Goal: Task Accomplishment & Management: Use online tool/utility

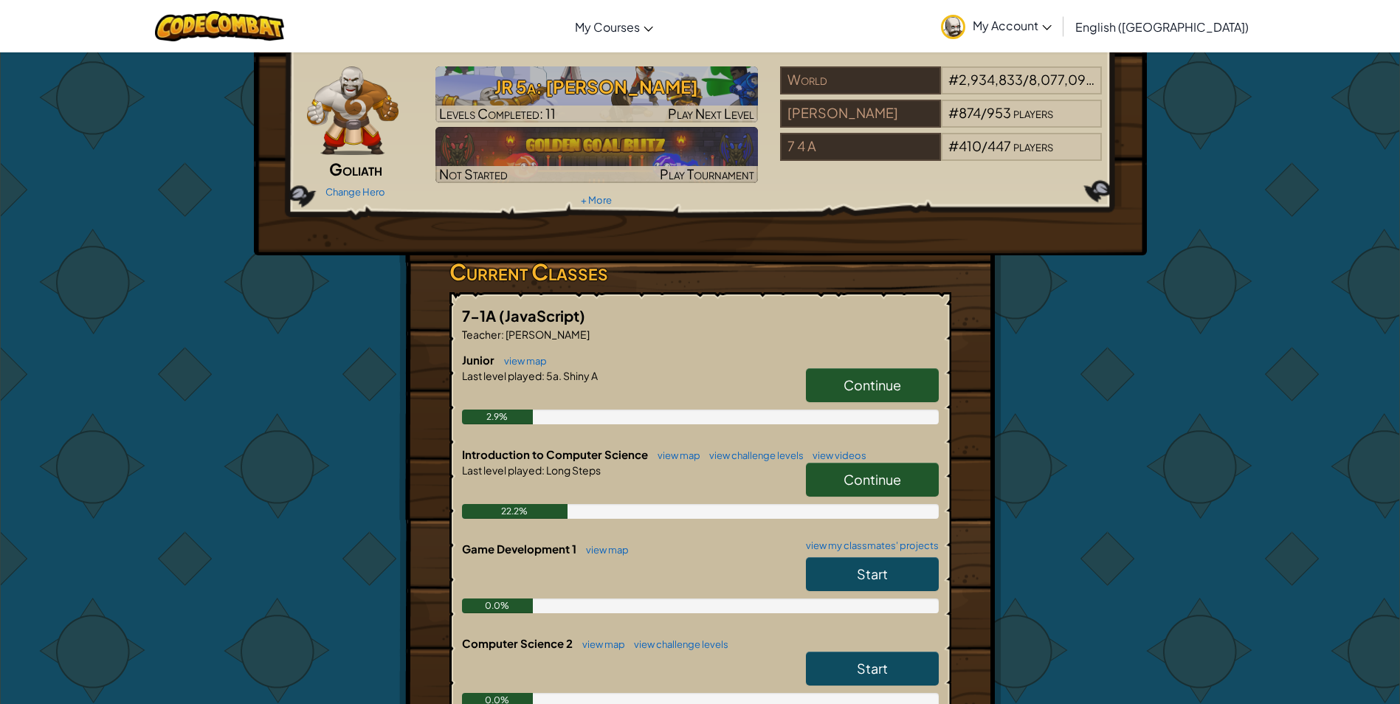
scroll to position [74, 0]
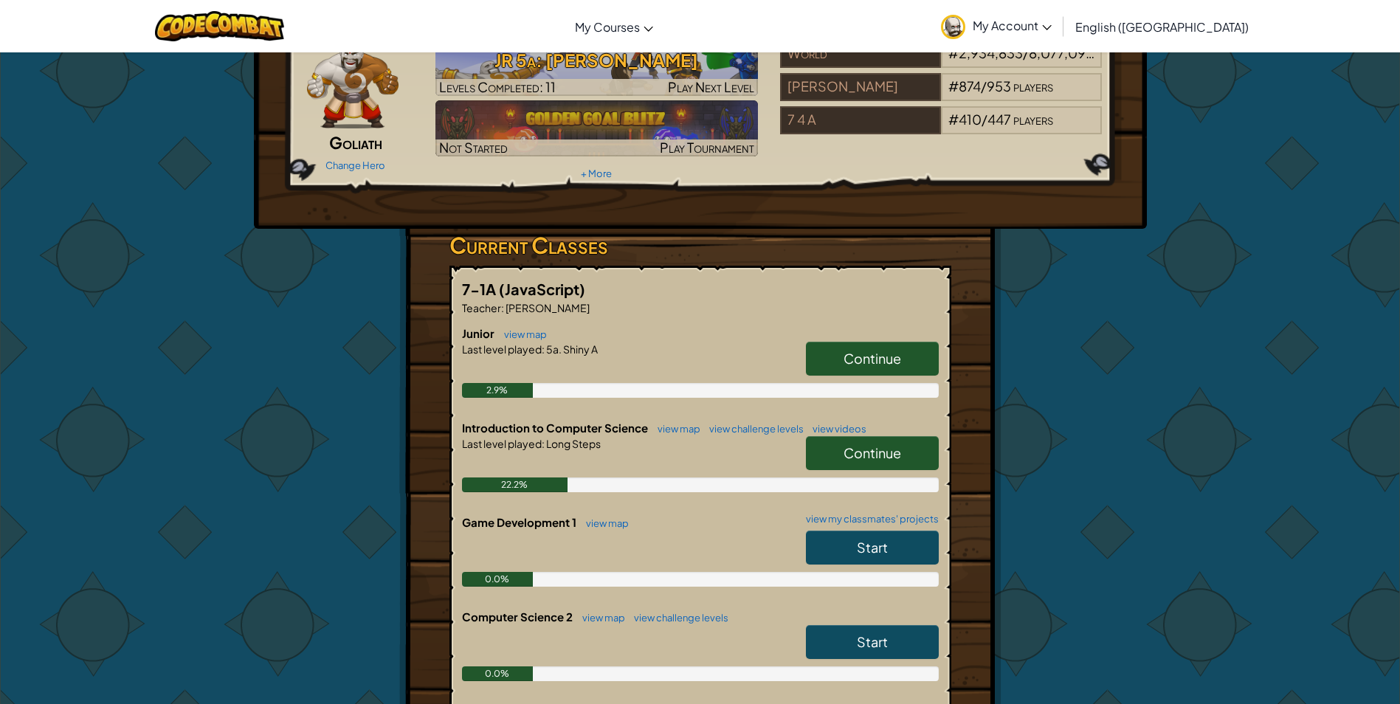
click at [886, 460] on span "Continue" at bounding box center [872, 452] width 58 height 17
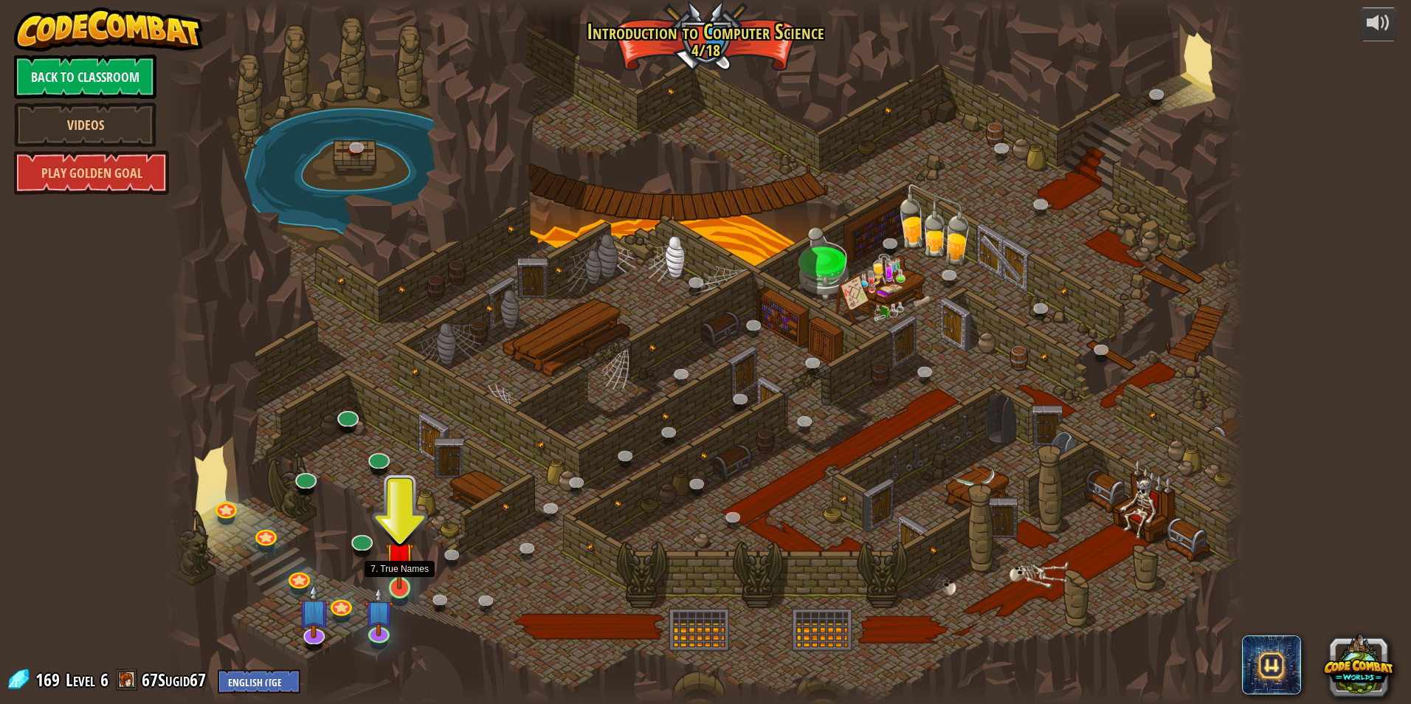
click at [409, 576] on img at bounding box center [399, 556] width 29 height 66
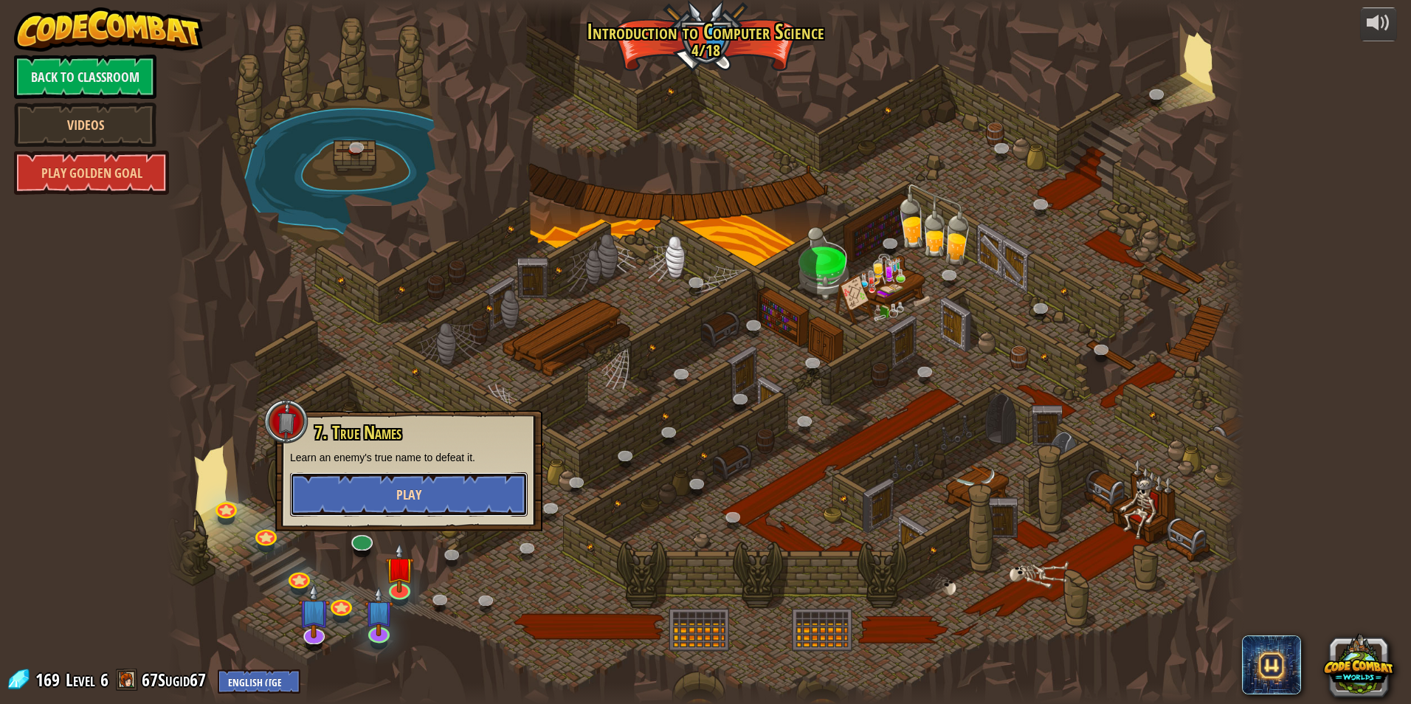
click at [422, 486] on button "Play" at bounding box center [409, 494] width 238 height 44
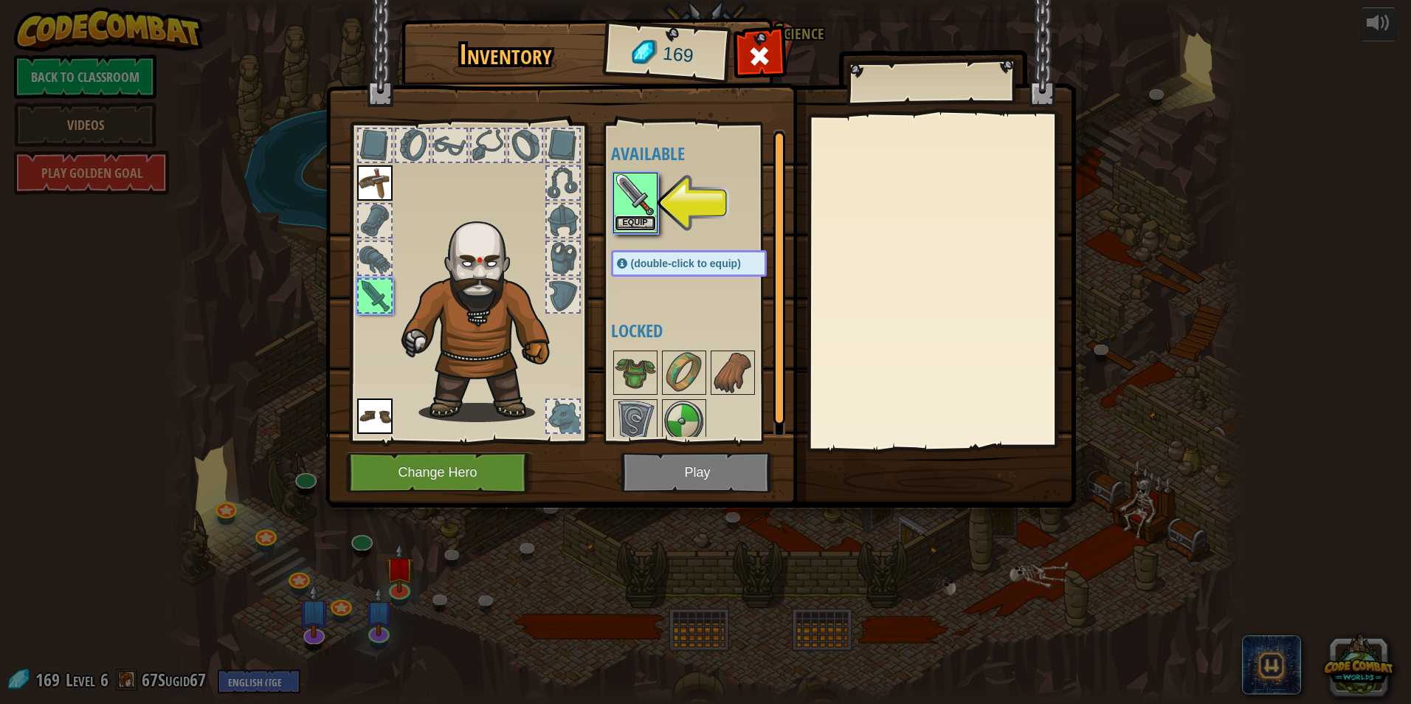
click at [633, 220] on button "Equip" at bounding box center [635, 222] width 41 height 15
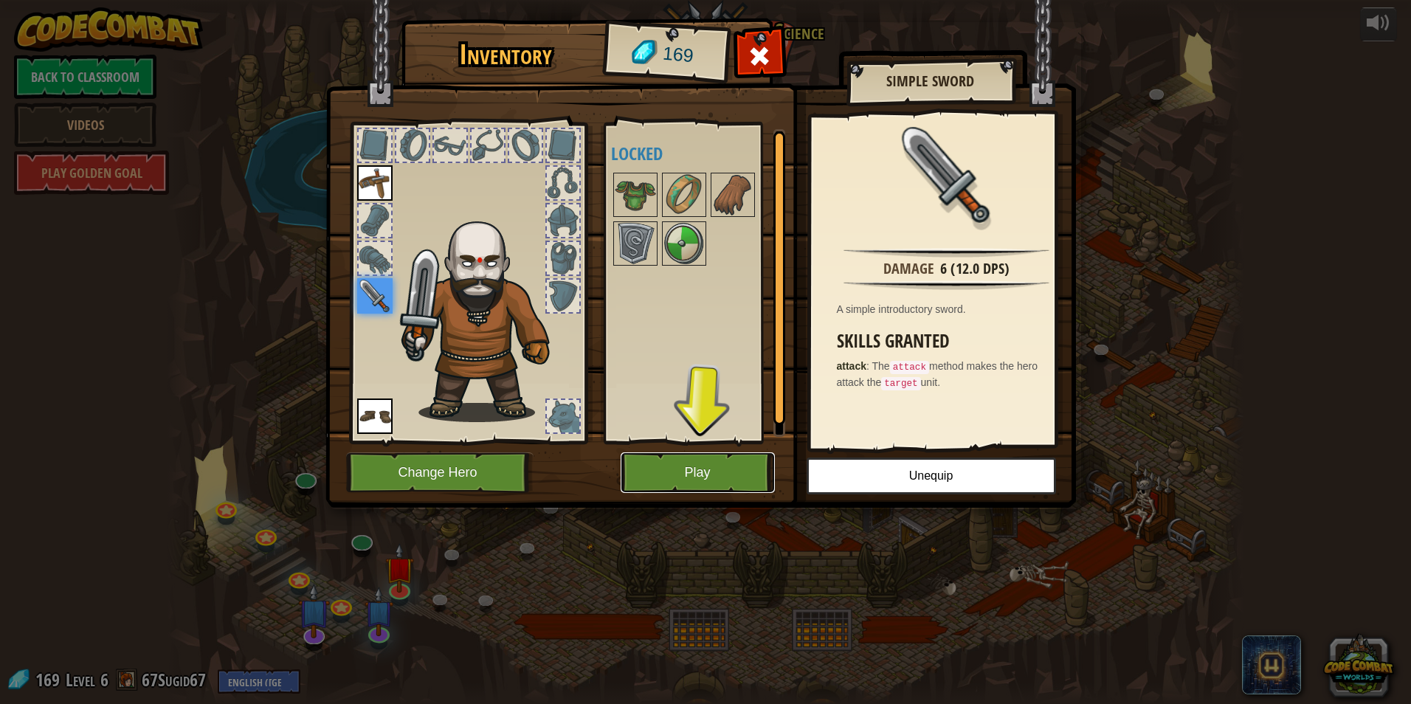
click at [747, 468] on button "Play" at bounding box center [698, 472] width 154 height 41
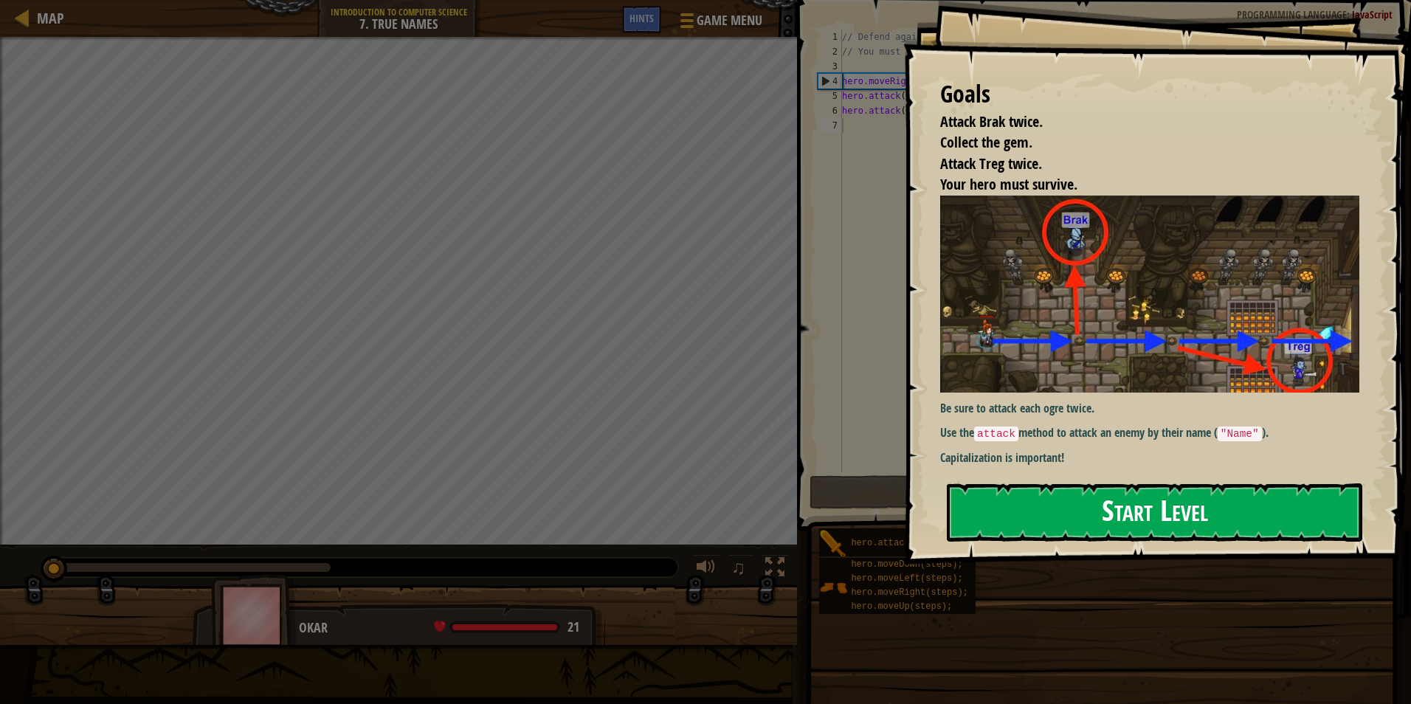
click at [1236, 508] on button "Start Level" at bounding box center [1154, 512] width 415 height 58
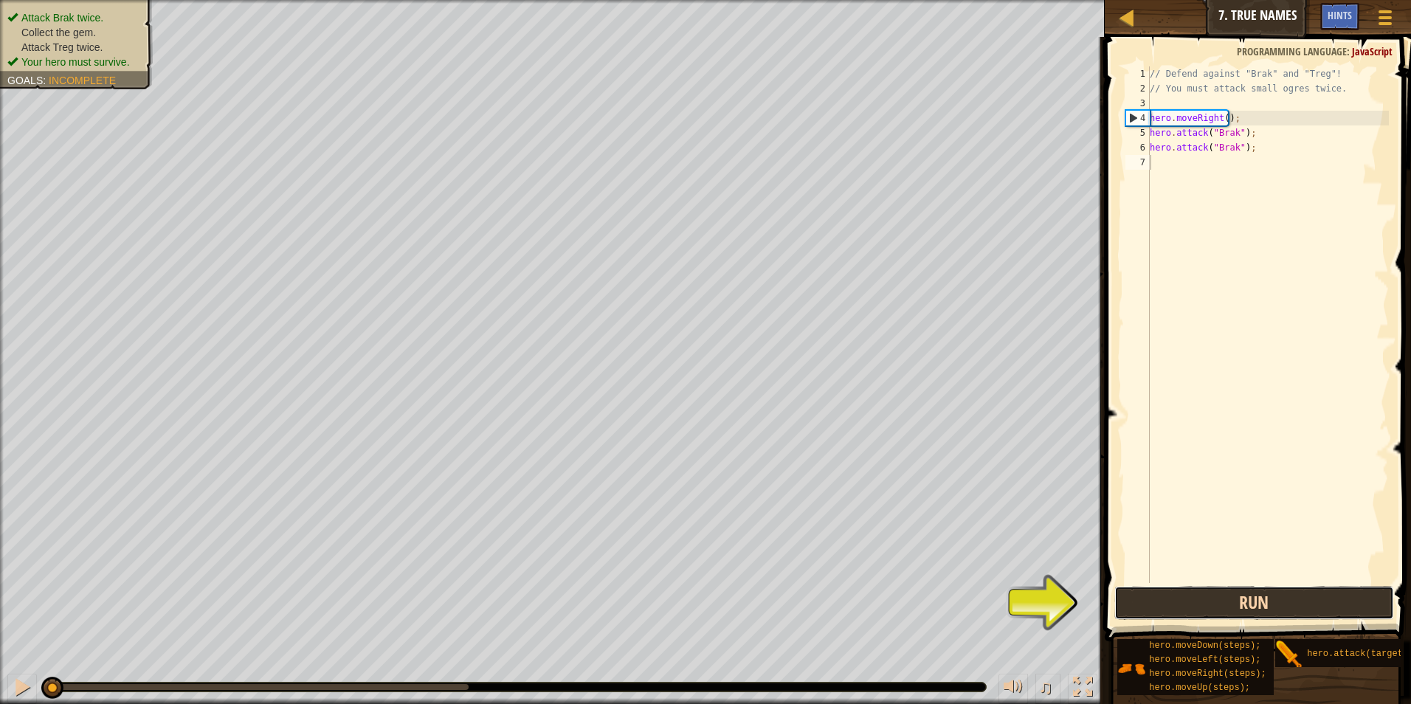
click at [1198, 604] on button "Run" at bounding box center [1254, 603] width 280 height 34
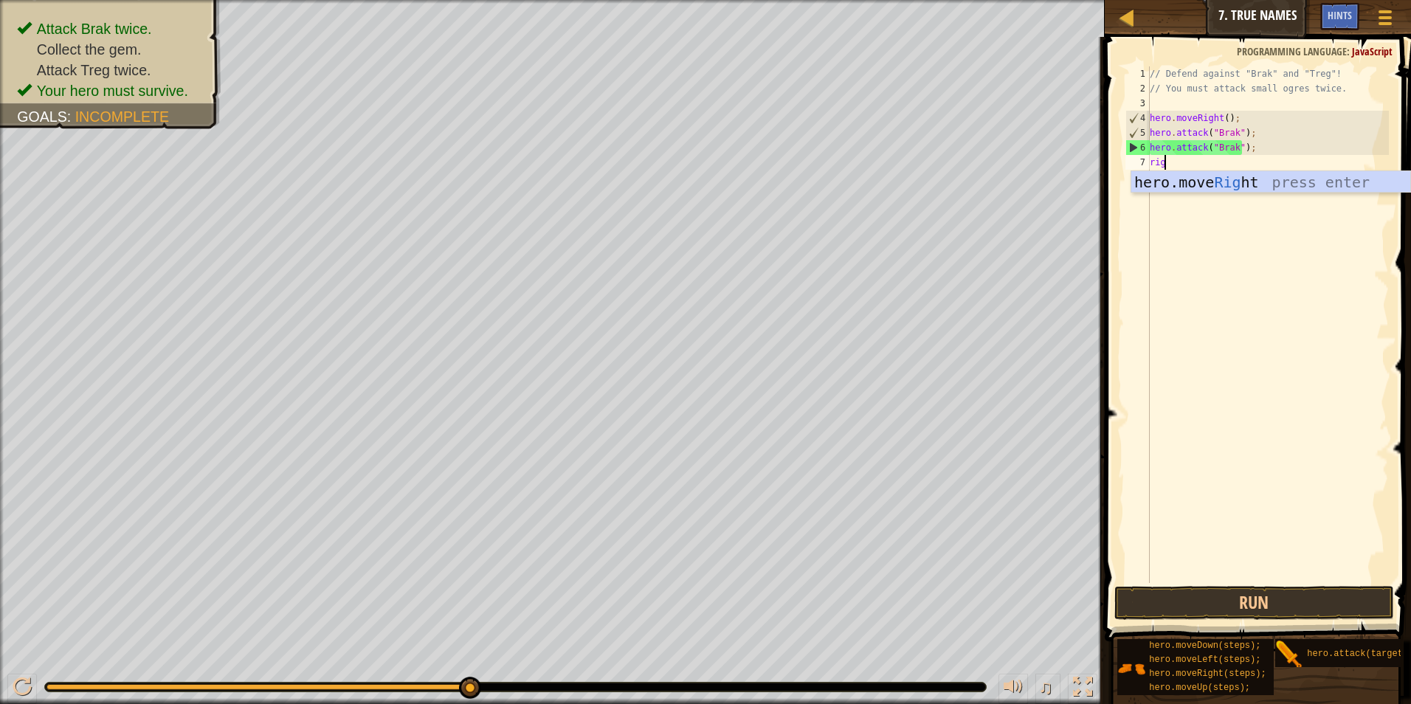
scroll to position [7, 1]
type textarea "right"
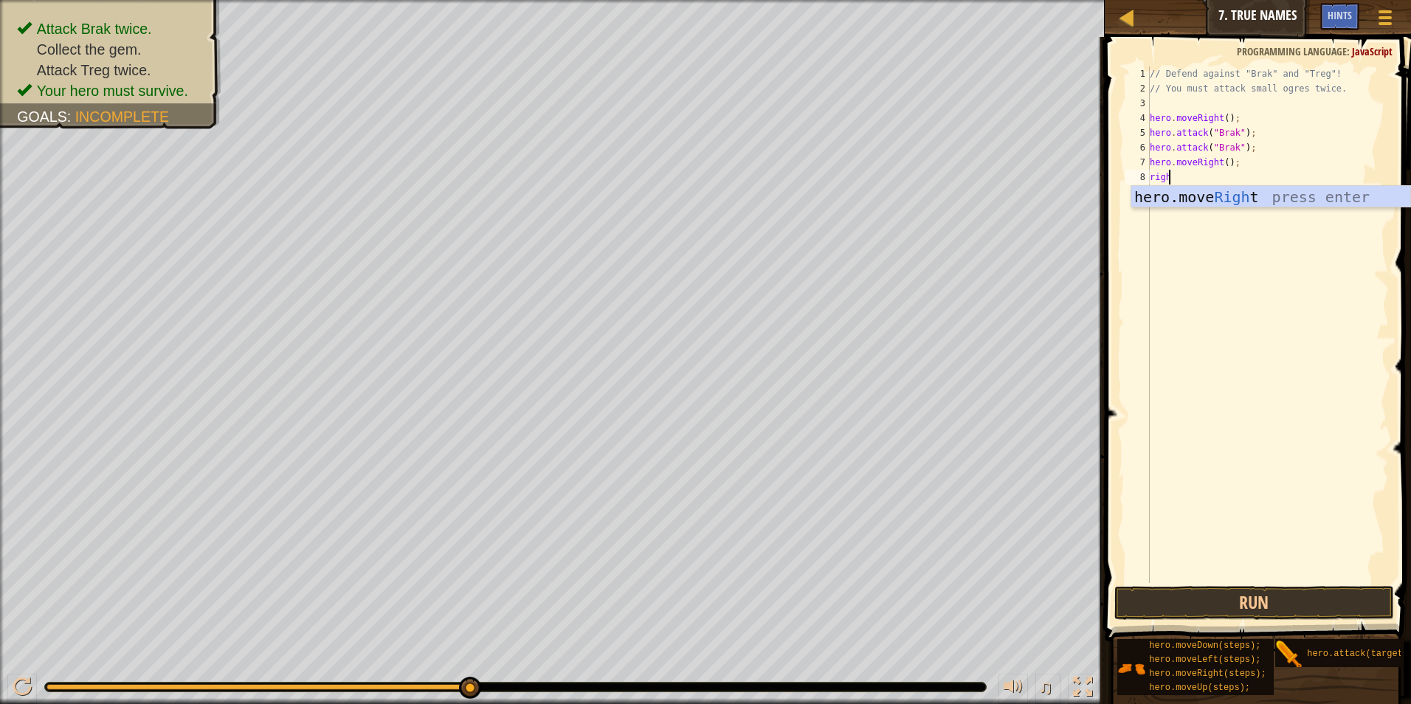
type textarea "right"
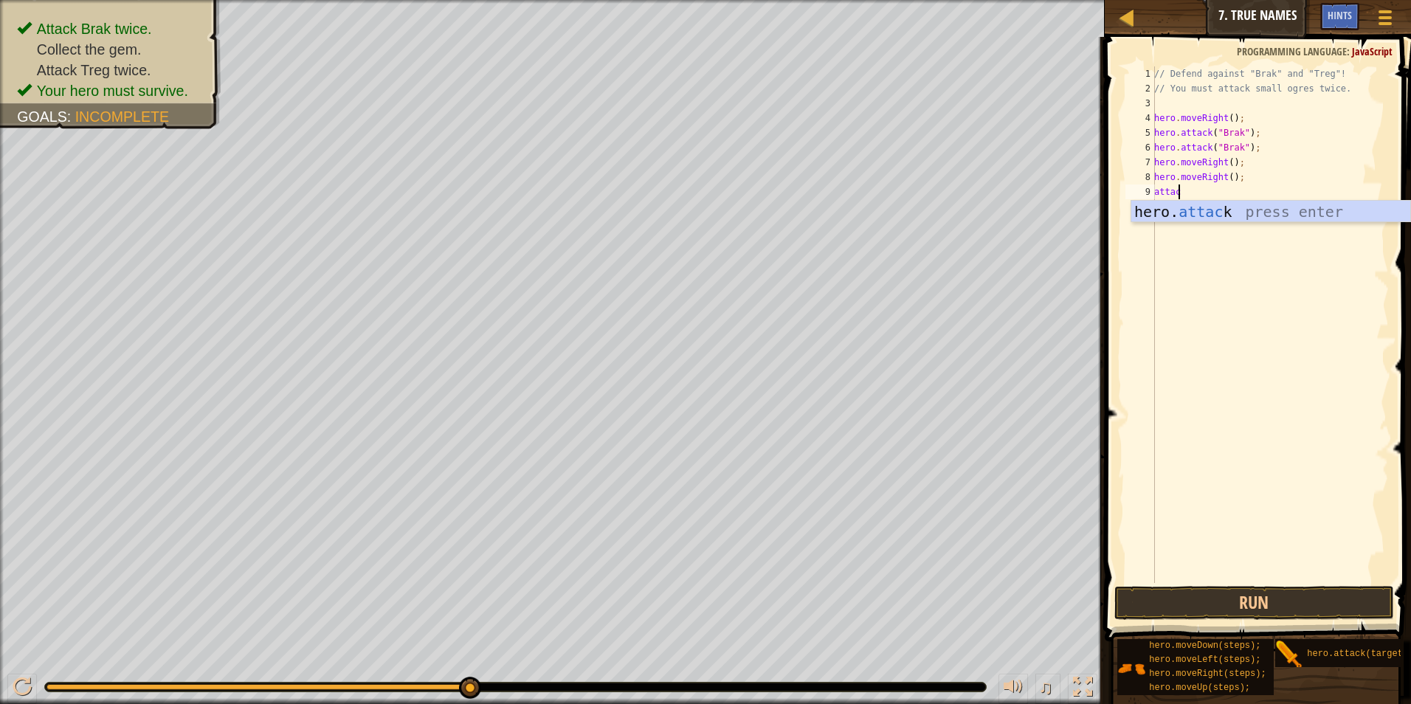
scroll to position [7, 1]
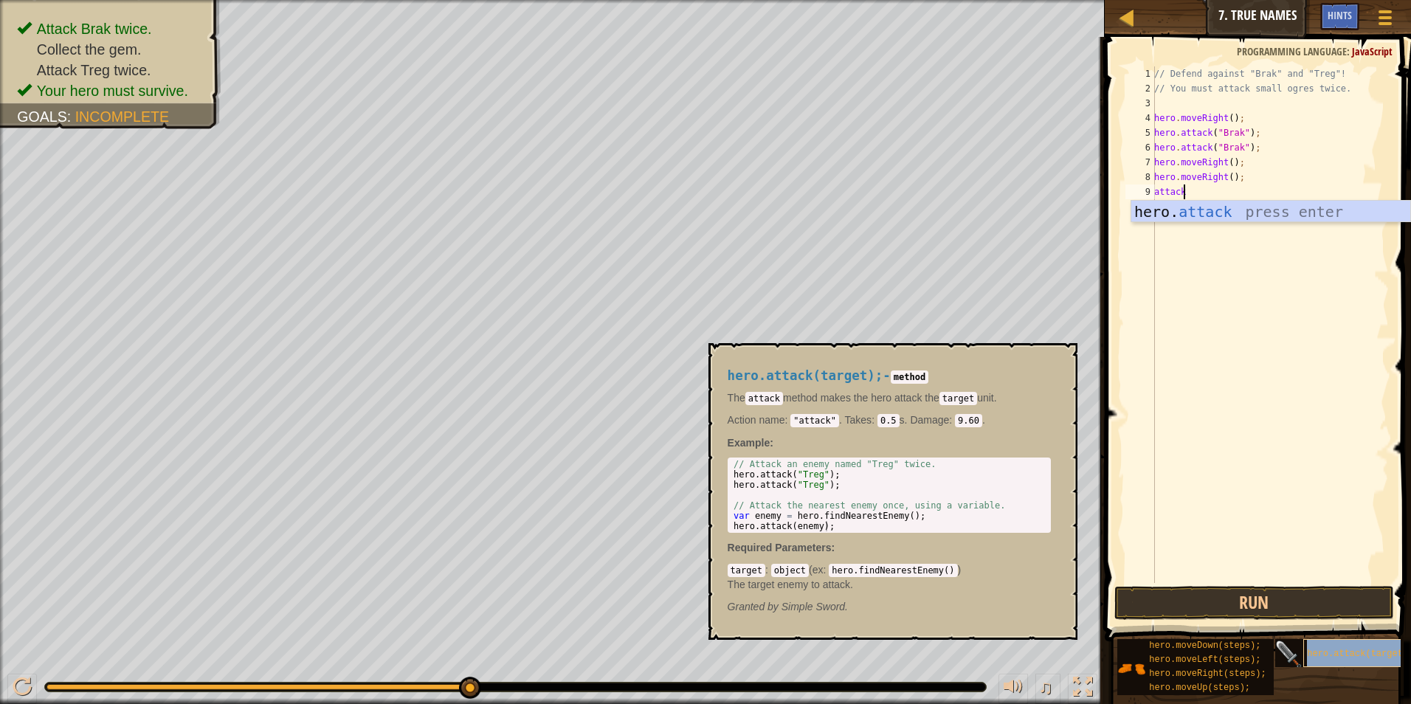
click at [1370, 654] on span "hero.attack(target);" at bounding box center [1360, 654] width 106 height 10
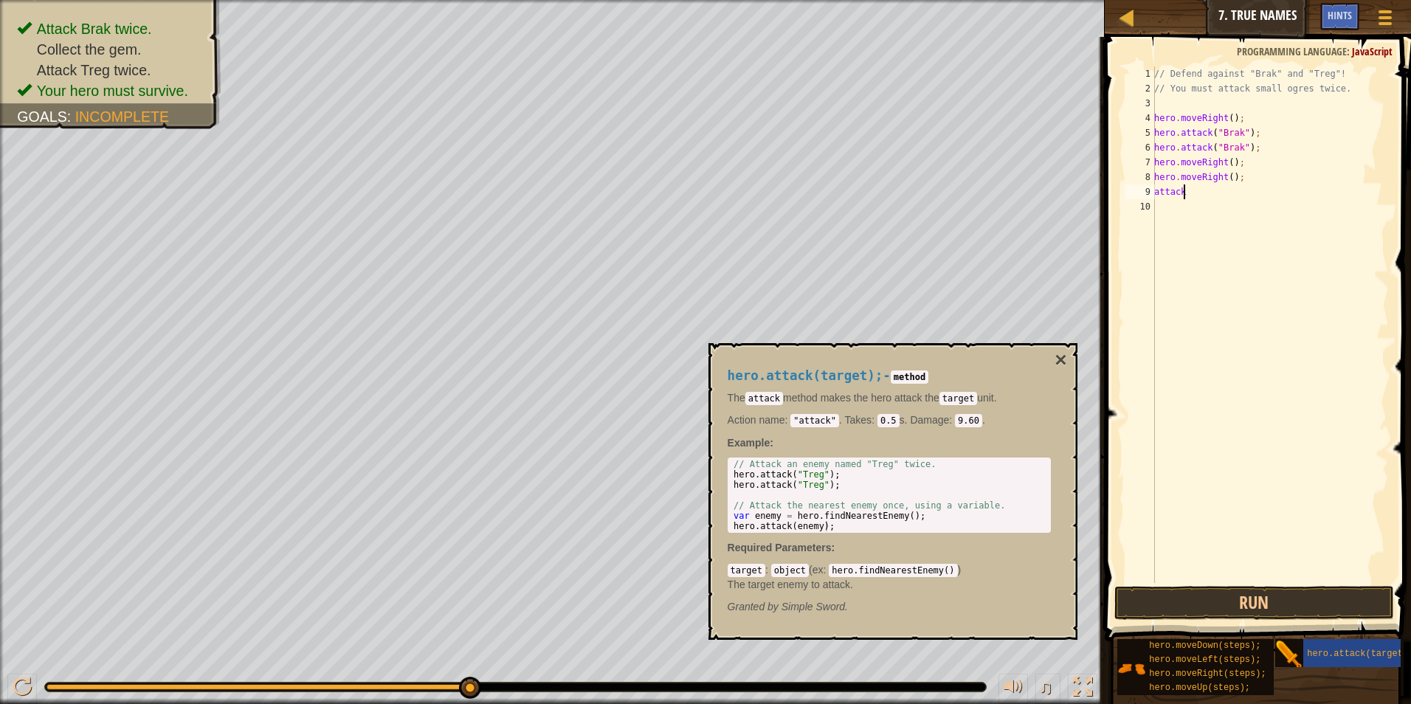
click at [1182, 196] on div "// Defend against "Brak" and "Treg"! // You must attack small ogres twice. hero…" at bounding box center [1270, 339] width 238 height 546
click at [1333, 640] on div "hero.attack(target);" at bounding box center [1373, 653] width 141 height 28
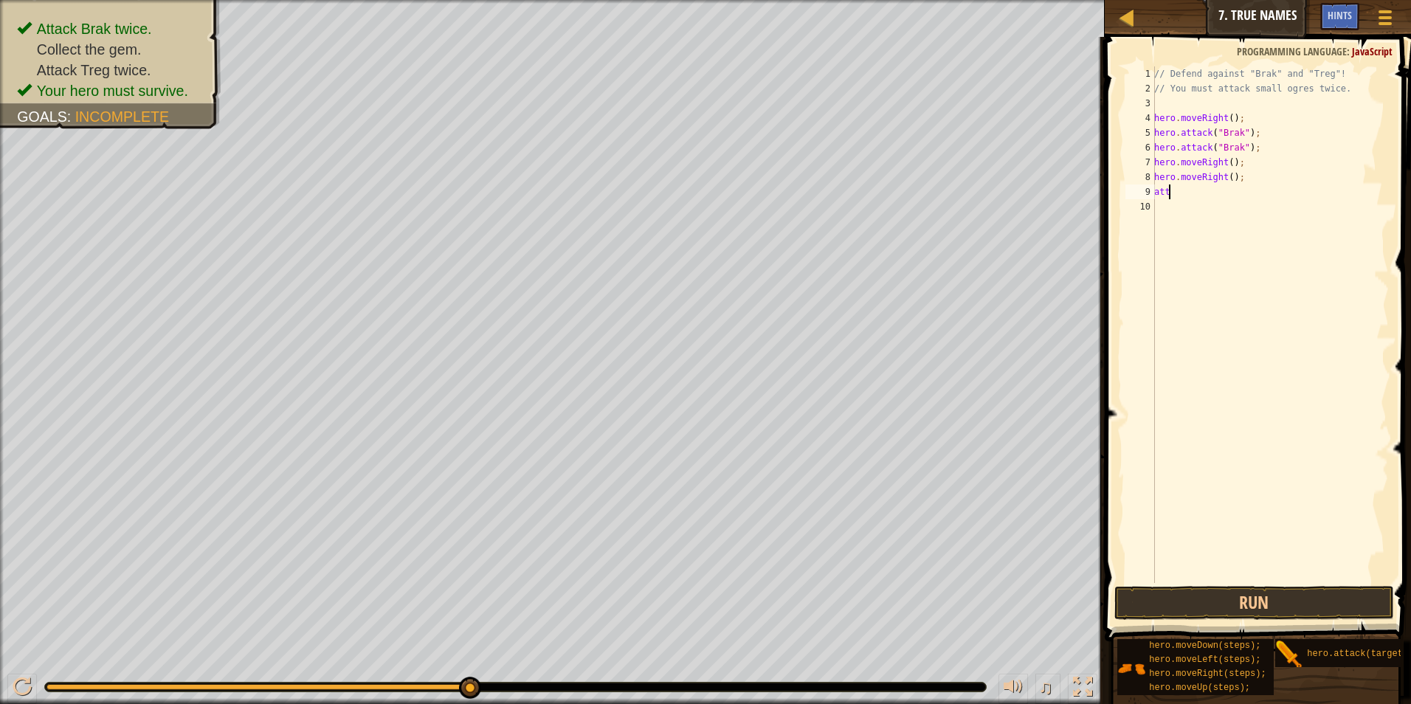
scroll to position [7, 0]
type textarea "a"
click at [1297, 218] on div "hero. attac k press enter" at bounding box center [1270, 234] width 279 height 66
click at [1291, 605] on button "Run" at bounding box center [1254, 603] width 280 height 34
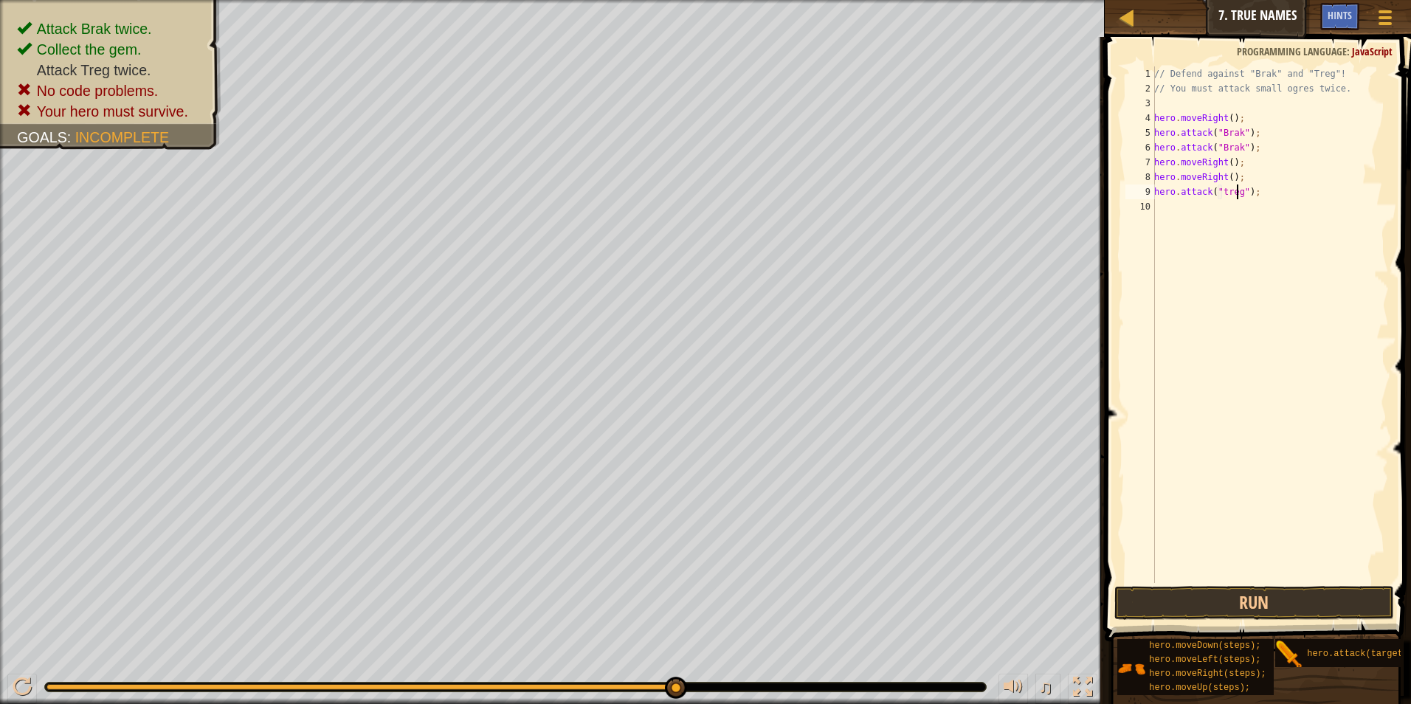
scroll to position [7, 7]
click at [1222, 605] on button "Run" at bounding box center [1254, 603] width 280 height 34
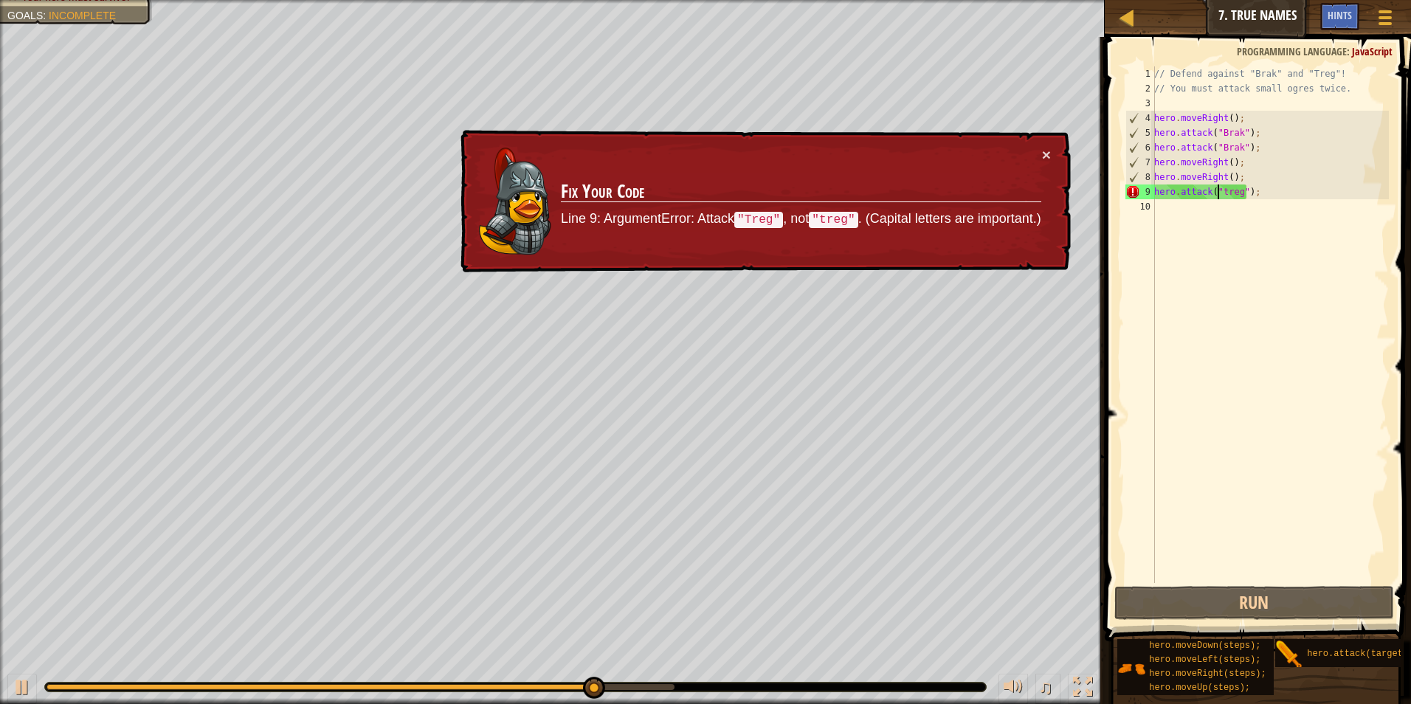
click at [1218, 191] on div "// Defend against "Brak" and "Treg"! // You must attack small ogres twice. hero…" at bounding box center [1270, 339] width 238 height 546
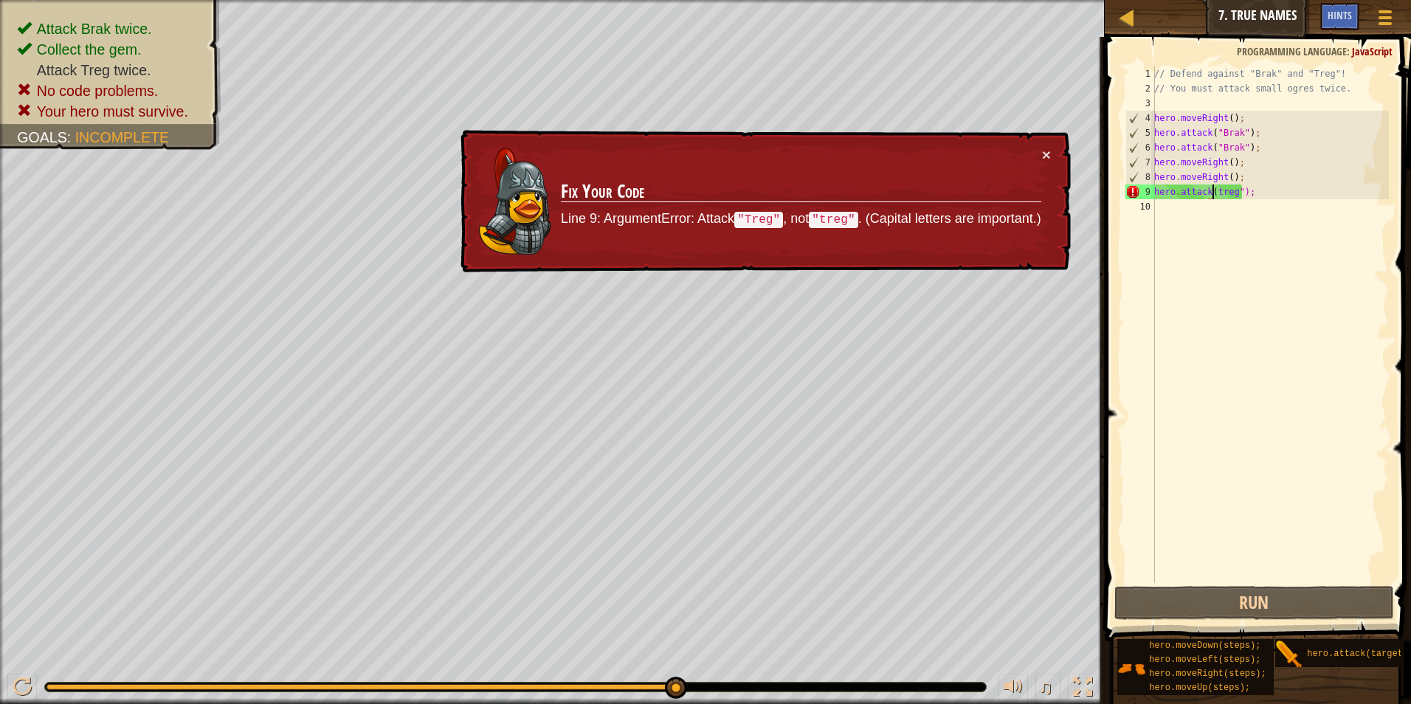
scroll to position [7, 5]
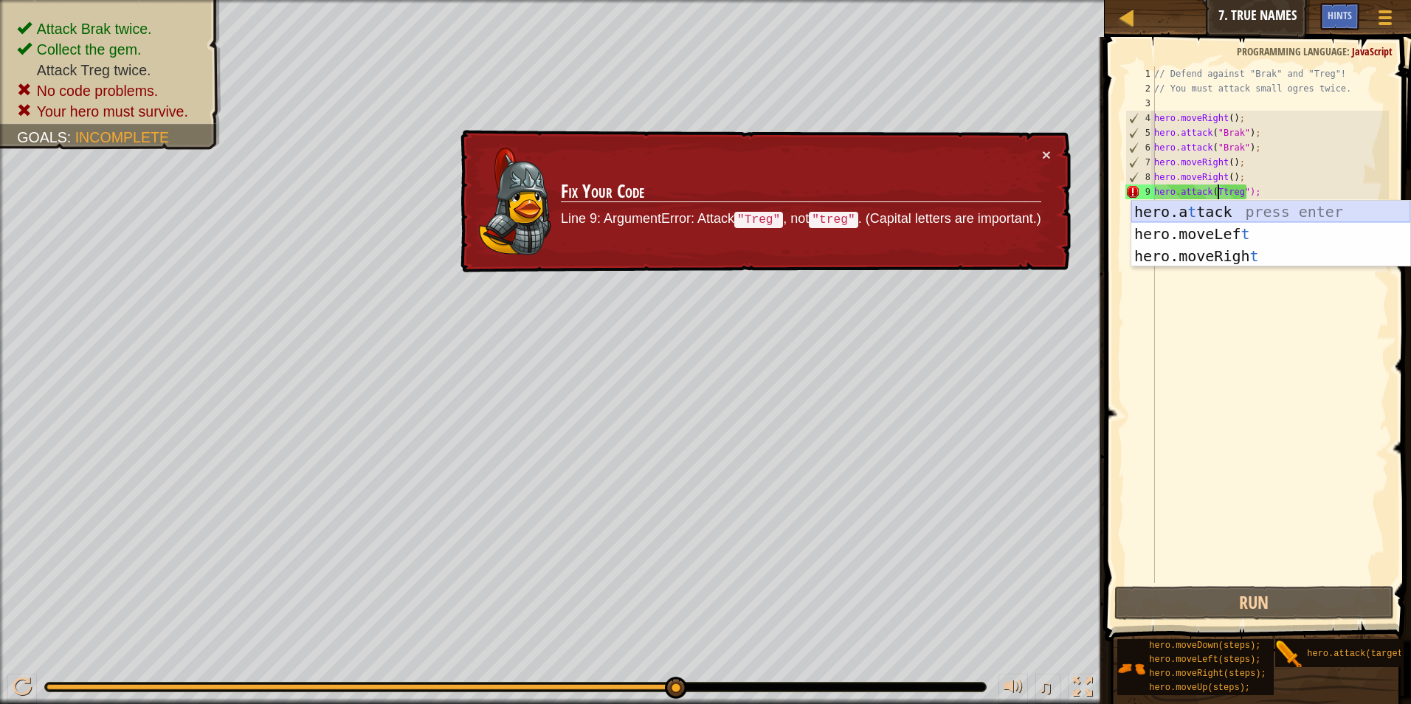
click at [1285, 207] on div "hero.a t tack press enter hero.moveLef t press enter hero.moveRigh t press enter" at bounding box center [1270, 256] width 279 height 111
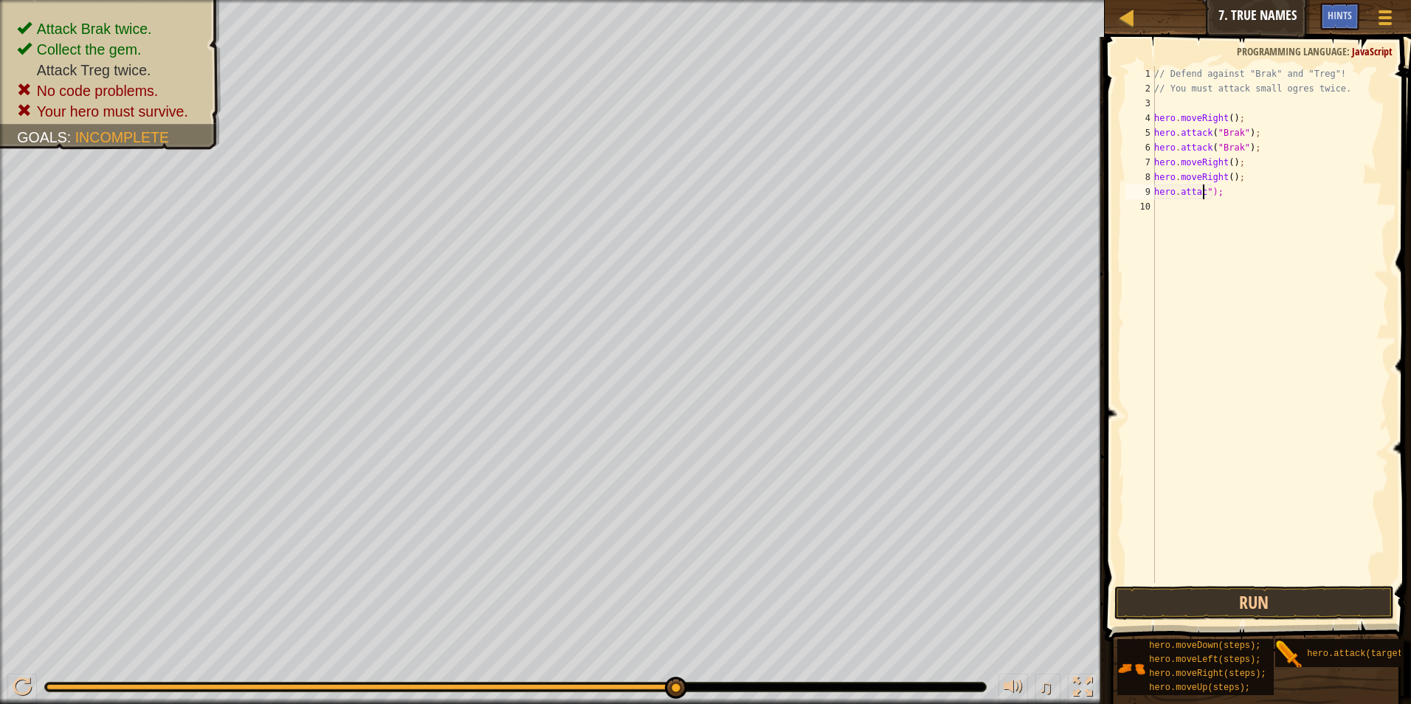
scroll to position [7, 4]
click at [1297, 193] on div "// Defend against "Brak" and "Treg"! // You must attack small ogres twice. hero…" at bounding box center [1270, 339] width 238 height 546
type textarea "h"
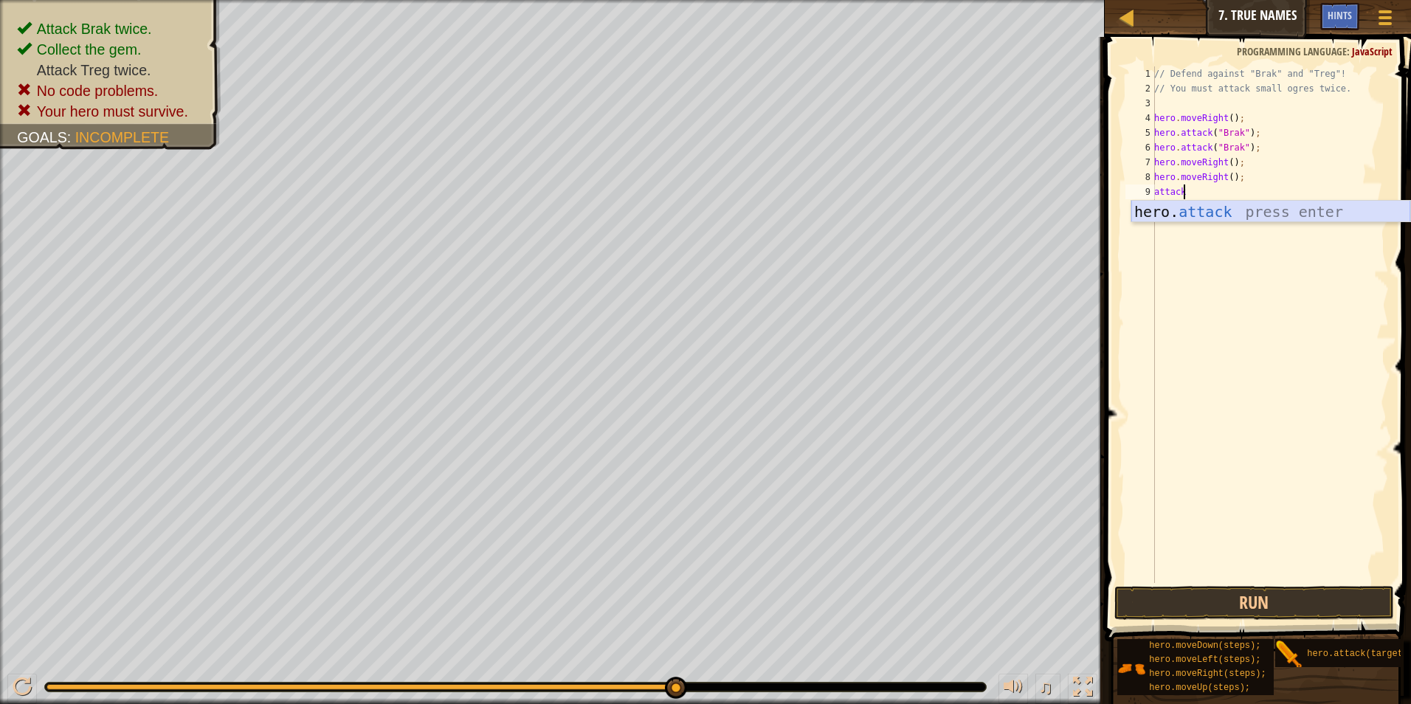
click at [1297, 218] on div "hero. attack press enter" at bounding box center [1270, 234] width 279 height 66
type textarea "hero.attack("Treg");"
click at [1190, 603] on button "Run" at bounding box center [1254, 603] width 280 height 34
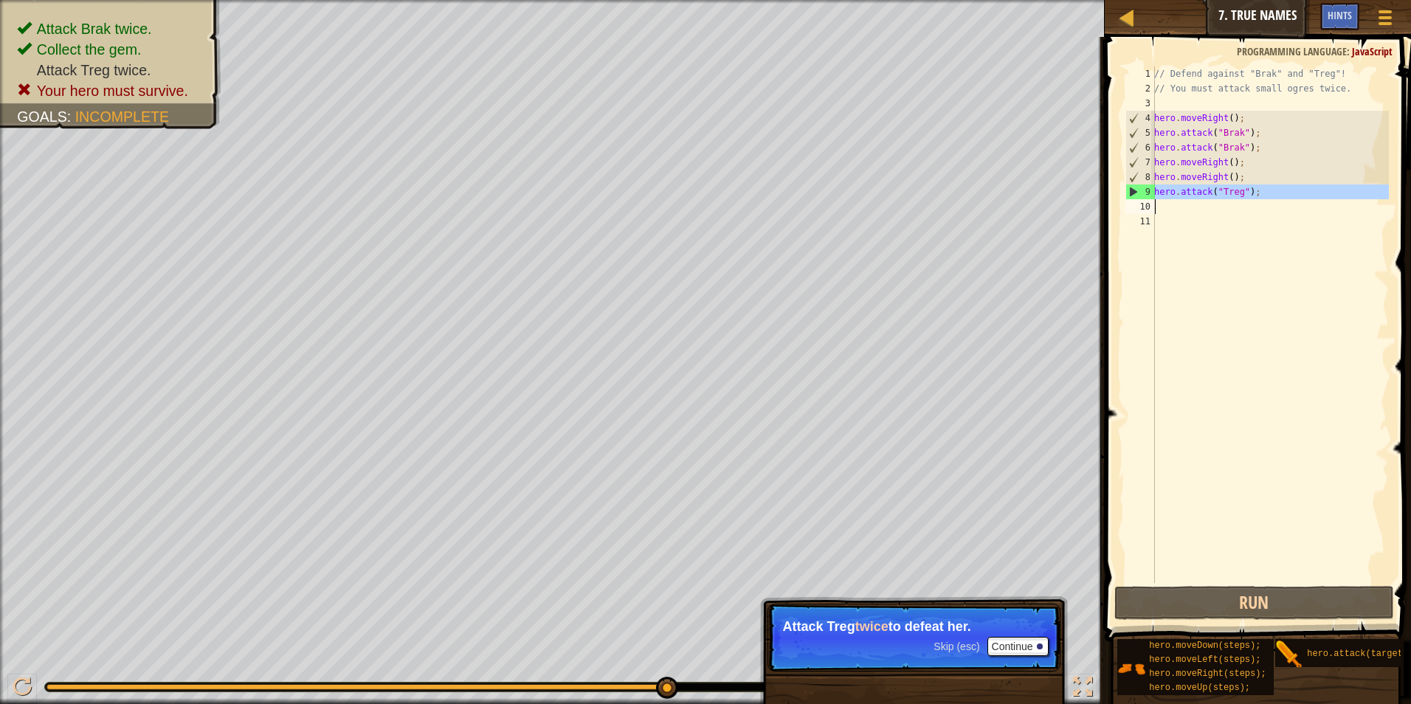
drag, startPoint x: 1153, startPoint y: 190, endPoint x: 1256, endPoint y: 201, distance: 103.2
click at [1230, 199] on div "1 2 3 4 5 6 7 8 9 10 11 // Defend against "Brak" and "Treg"! // You must attack…" at bounding box center [1255, 324] width 266 height 517
type textarea "hero.attack("Treg");"
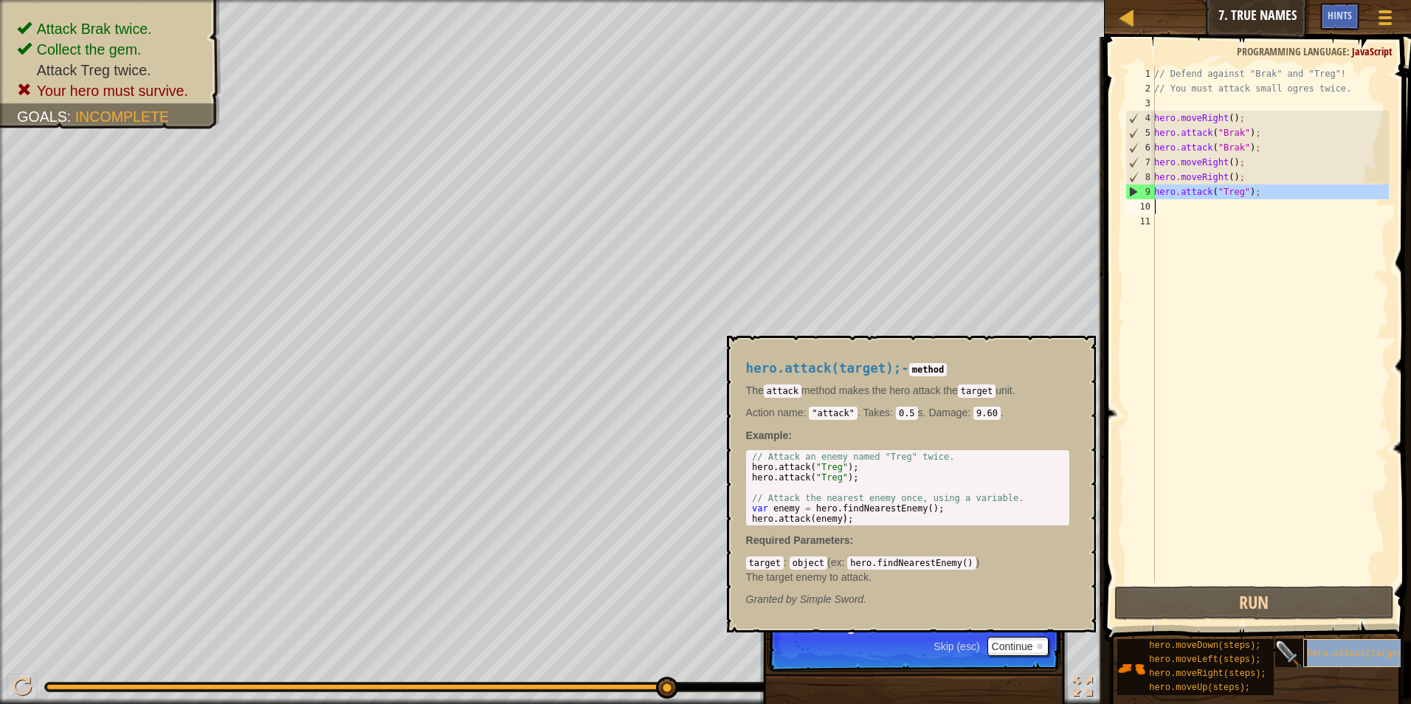
click at [1347, 651] on span "hero.attack(target);" at bounding box center [1360, 654] width 106 height 10
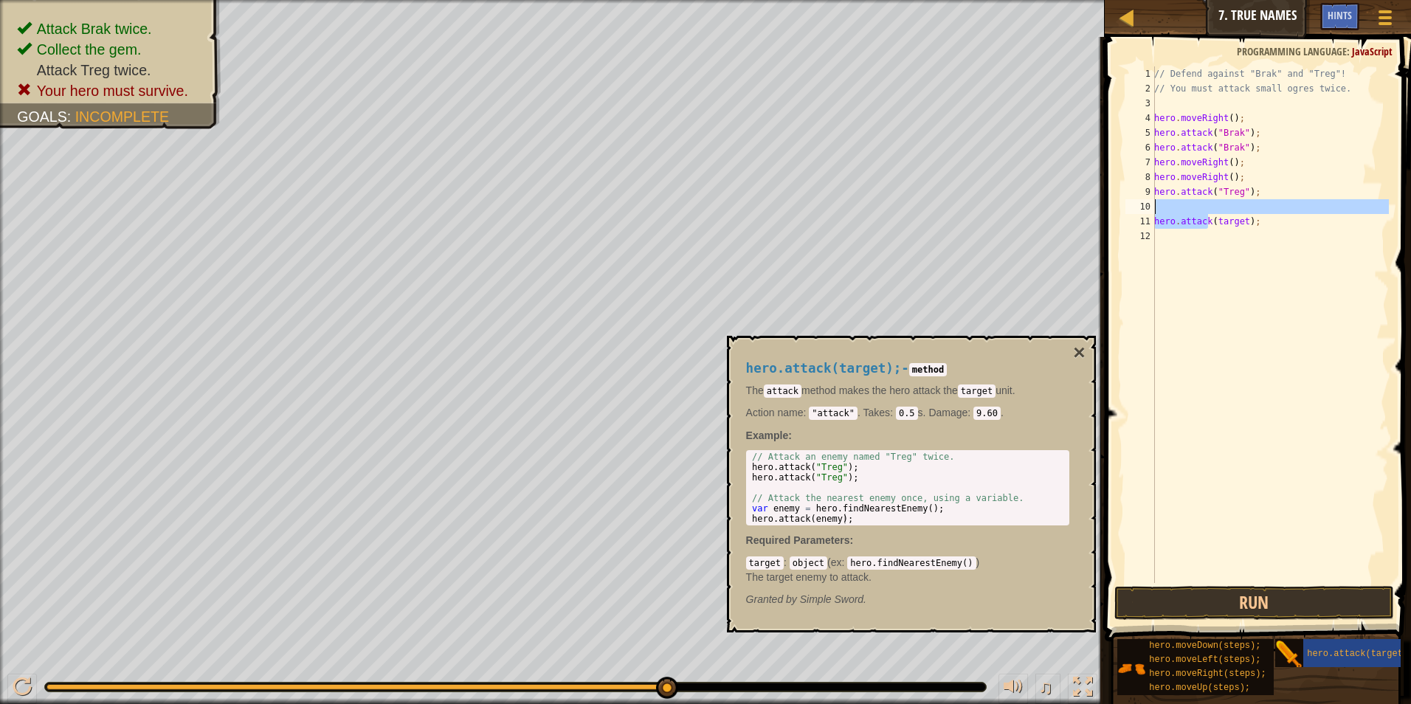
drag, startPoint x: 1206, startPoint y: 215, endPoint x: 1197, endPoint y: 220, distance: 10.6
click at [1198, 219] on div "// Defend against "Brak" and "Treg"! // You must attack small ogres twice. hero…" at bounding box center [1270, 339] width 238 height 546
drag, startPoint x: 1190, startPoint y: 223, endPoint x: 1198, endPoint y: 203, distance: 21.2
click at [1198, 203] on div "// Defend against "Brak" and "Treg"! // You must attack small ogres twice. hero…" at bounding box center [1270, 339] width 238 height 546
drag, startPoint x: 1250, startPoint y: 221, endPoint x: 1150, endPoint y: 224, distance: 99.6
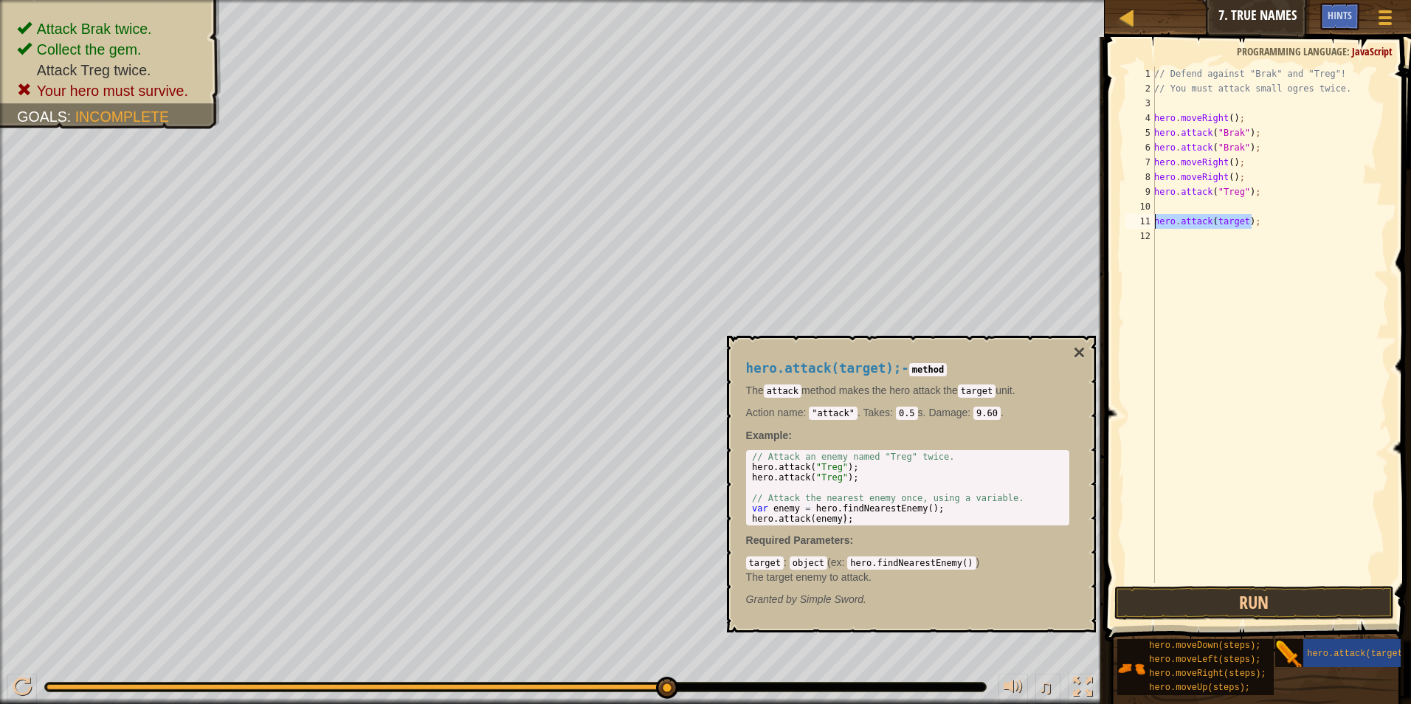
click at [1150, 224] on div "hero.attack(target); 1 2 3 4 5 6 7 8 9 10 11 12 // Defend against "Brak" and "T…" at bounding box center [1255, 324] width 266 height 517
type textarea "hero.attack(target);"
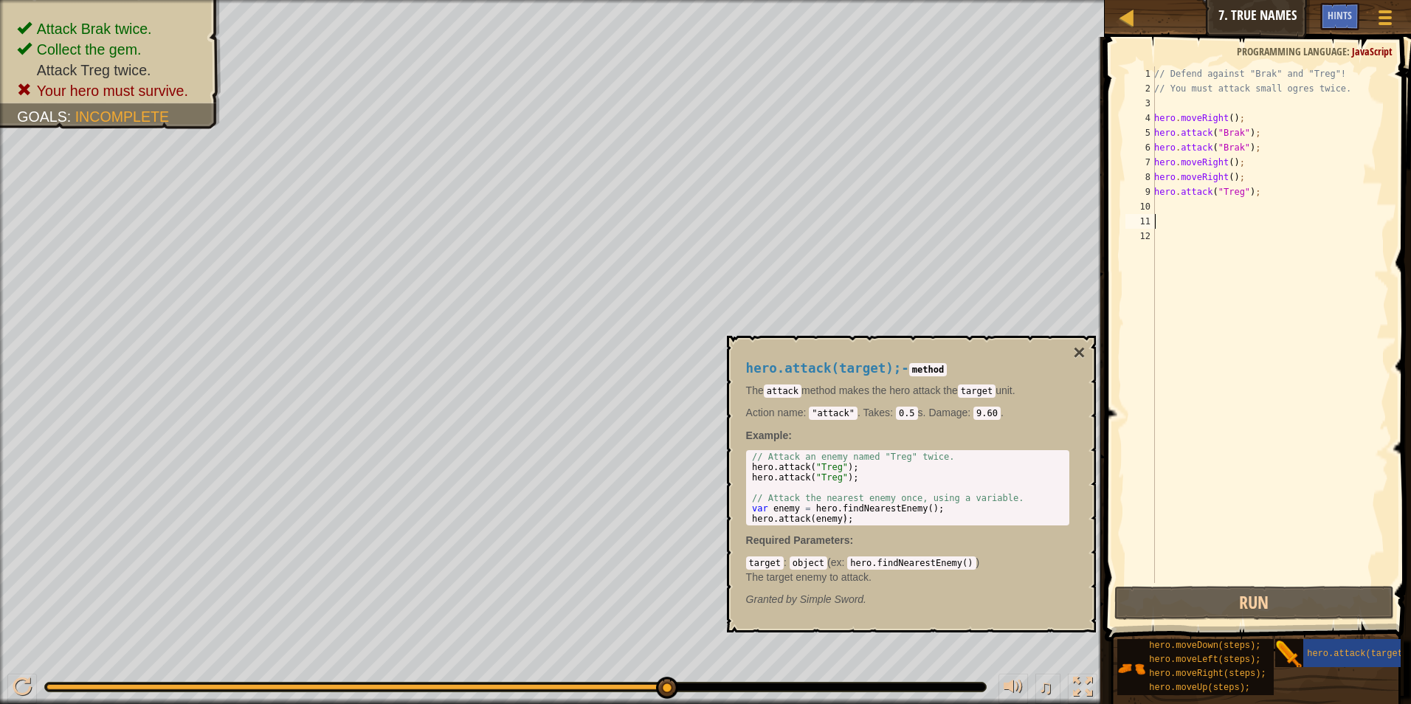
click at [1158, 206] on div "// Defend against "Brak" and "Treg"! // You must attack small ogres twice. hero…" at bounding box center [1270, 339] width 238 height 546
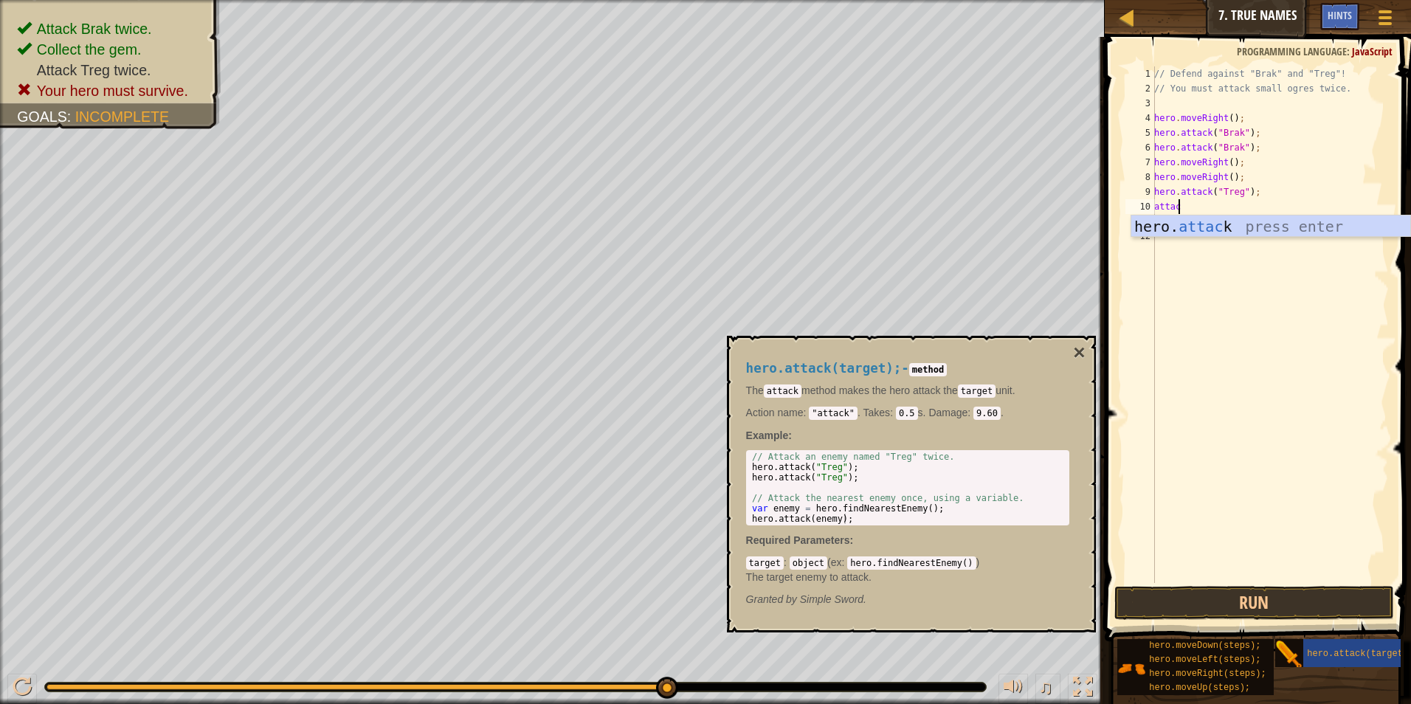
scroll to position [7, 1]
type textarea "hero.attack("Treg");"
click at [1219, 594] on button "Run" at bounding box center [1254, 603] width 280 height 34
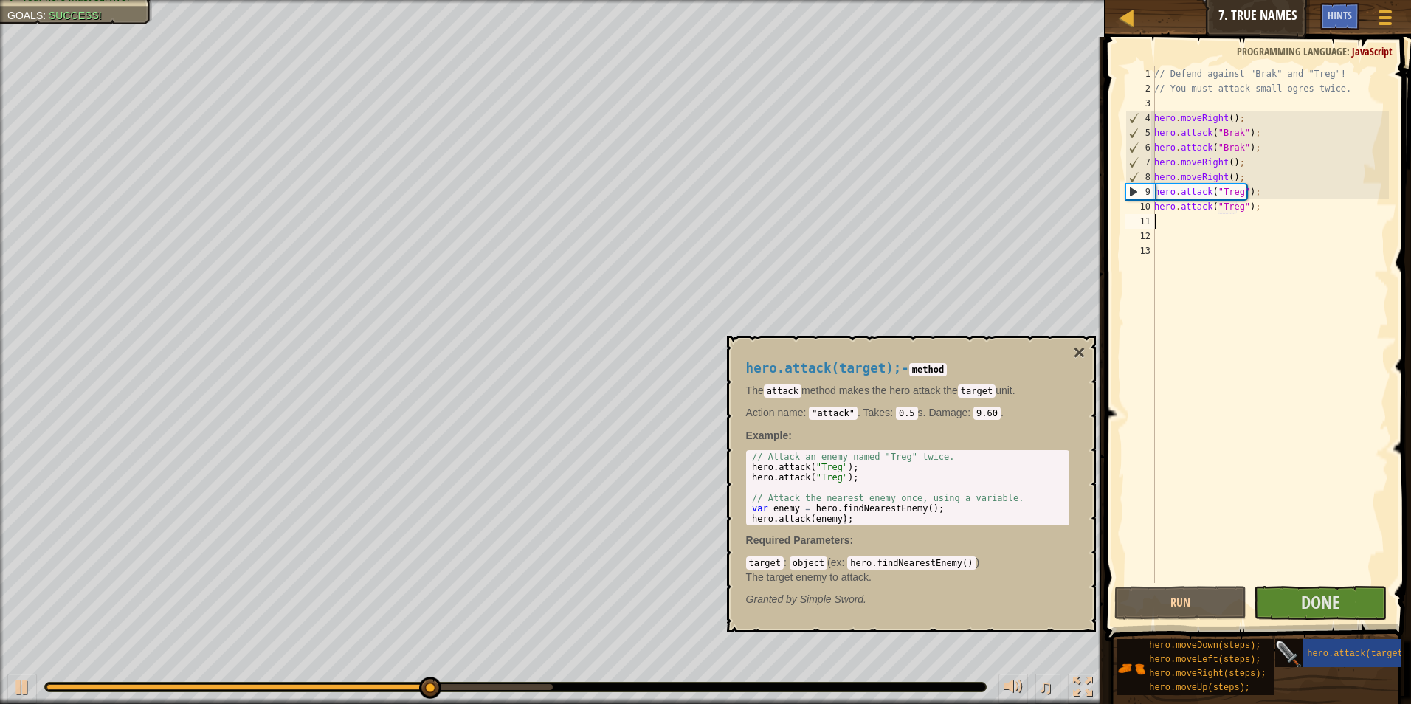
click at [1301, 657] on img at bounding box center [1289, 654] width 28 height 28
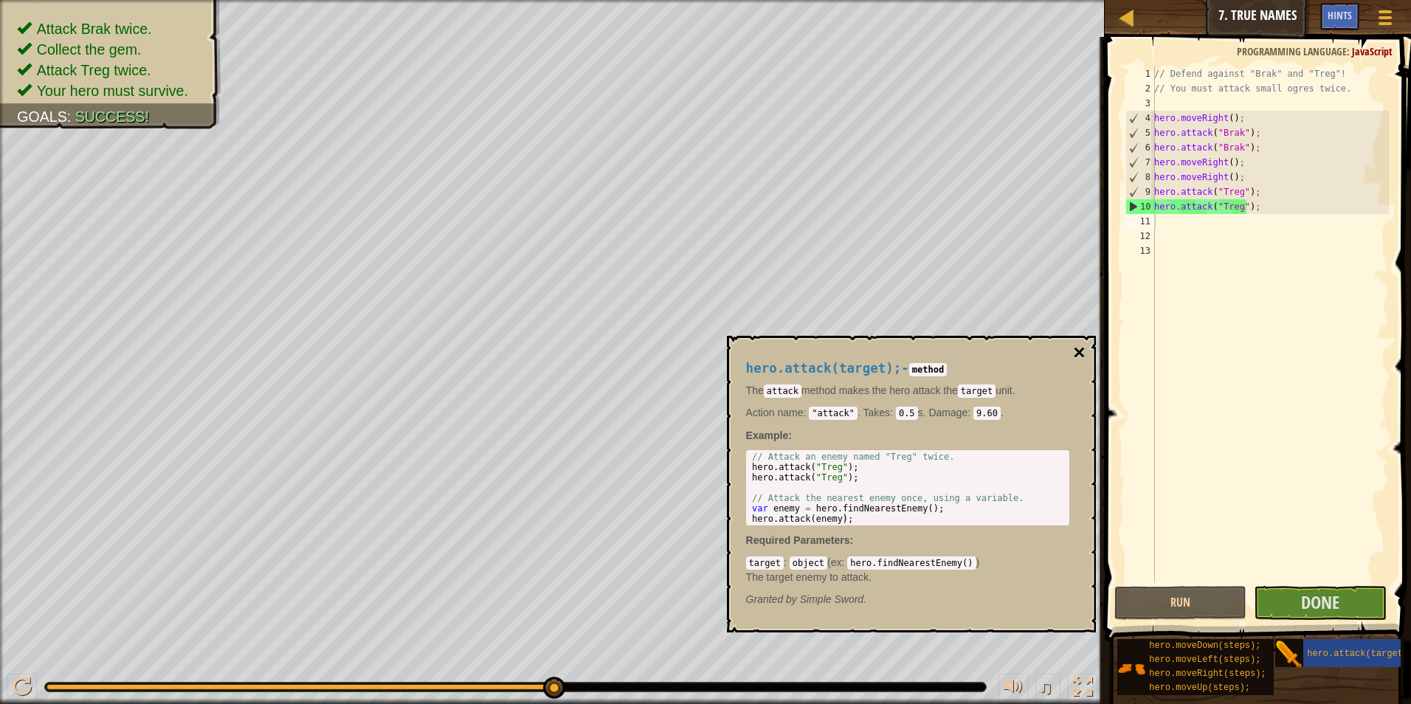
click at [1075, 343] on button "×" at bounding box center [1079, 352] width 12 height 21
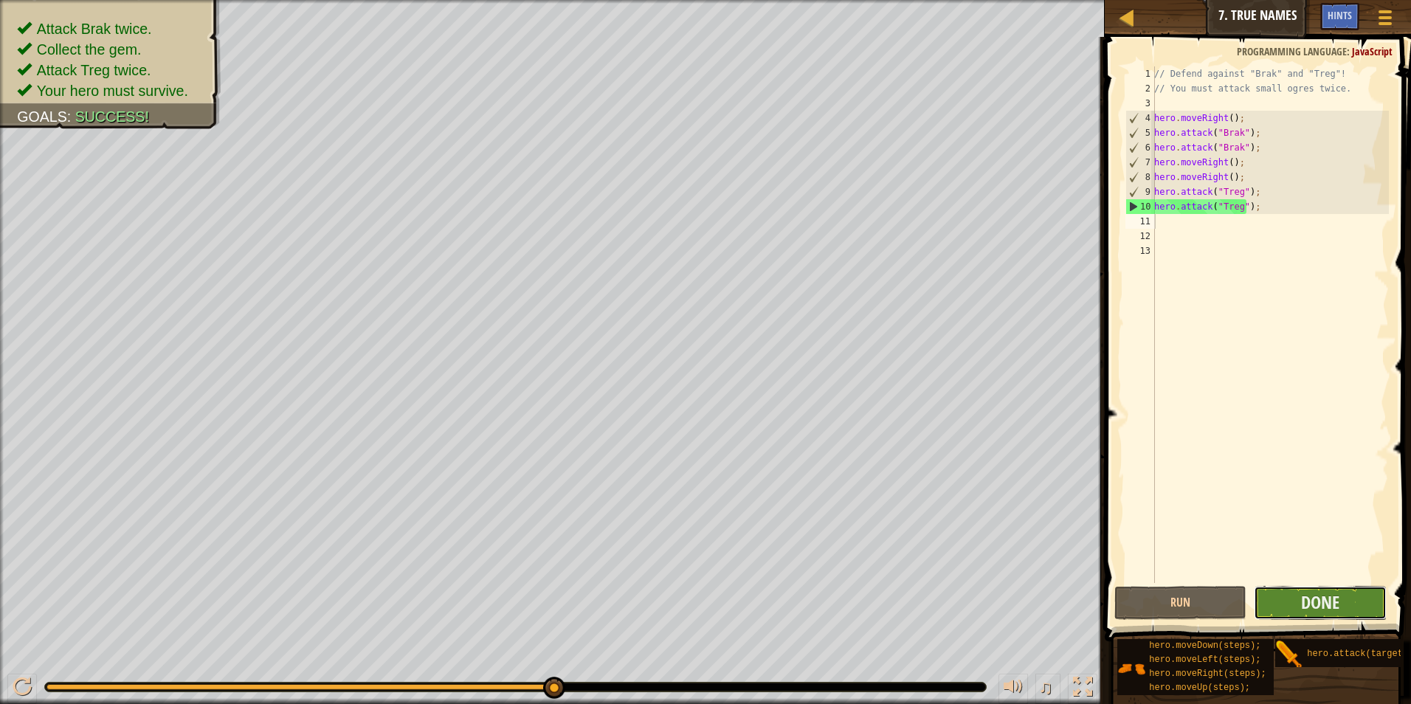
click at [1342, 598] on button "Done" at bounding box center [1320, 603] width 133 height 34
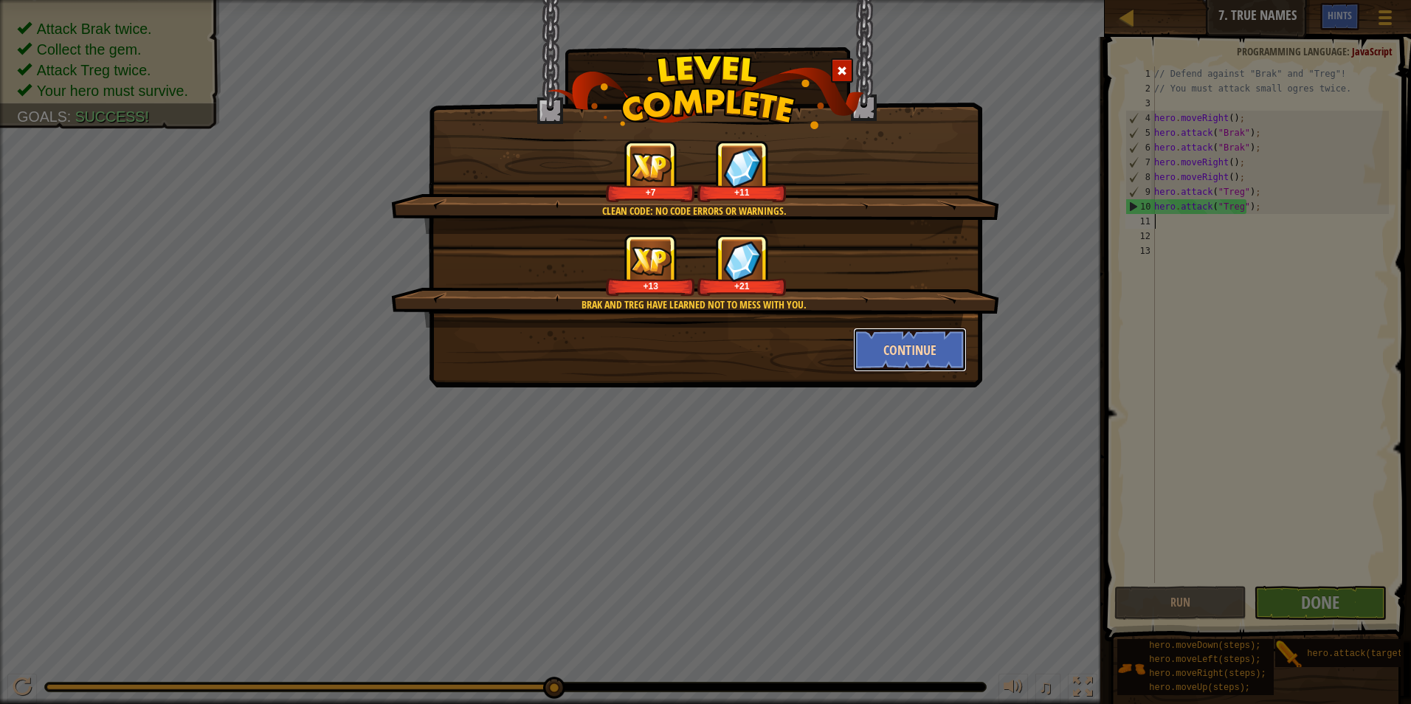
click at [931, 335] on button "Continue" at bounding box center [910, 350] width 114 height 44
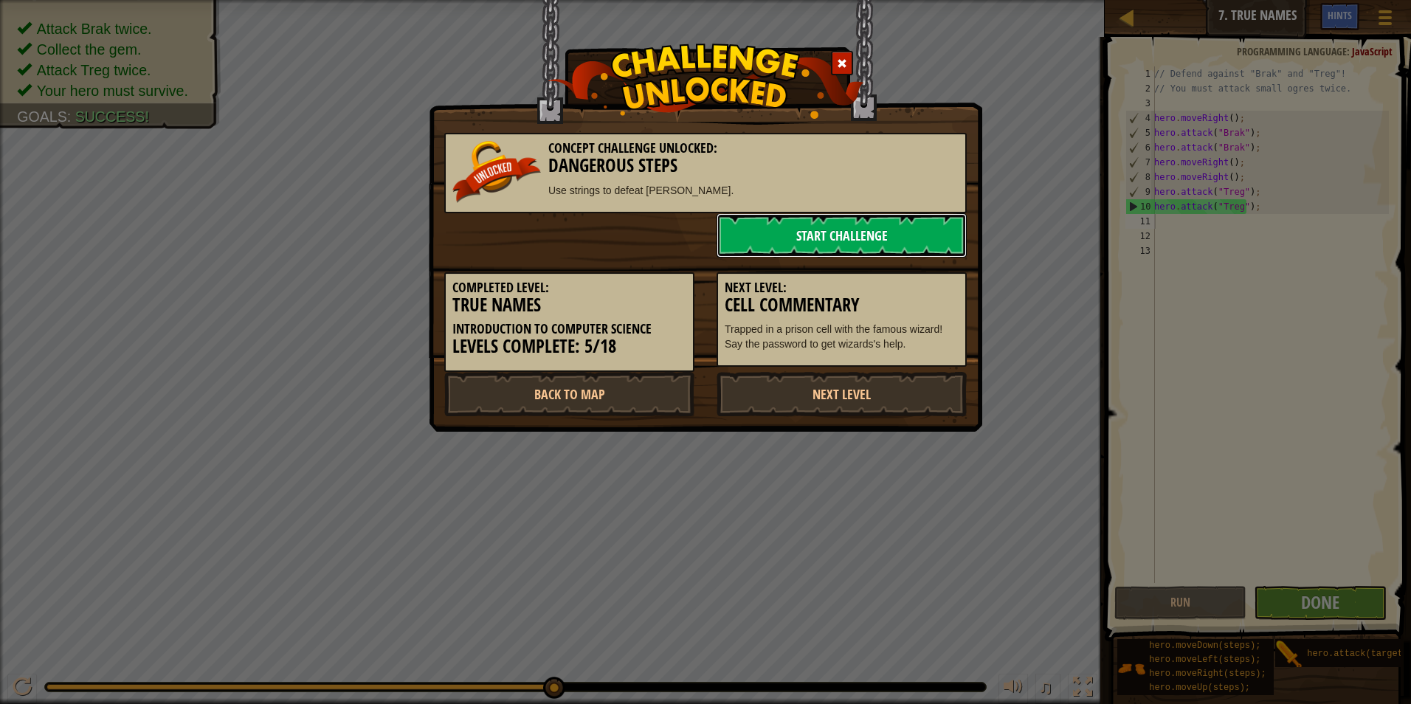
click at [889, 232] on link "Start Challenge" at bounding box center [841, 235] width 250 height 44
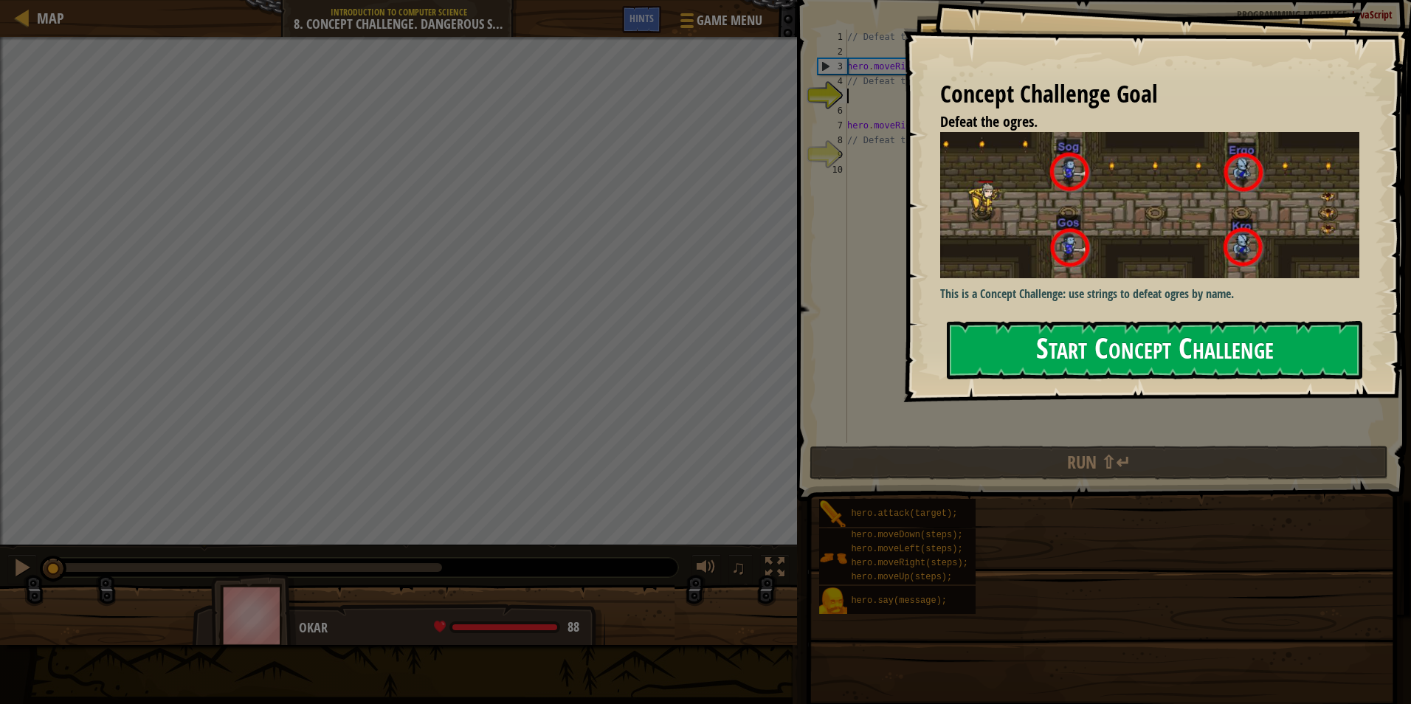
drag, startPoint x: 1301, startPoint y: 345, endPoint x: 1308, endPoint y: 348, distance: 7.9
click at [1303, 345] on button "Start Concept Challenge" at bounding box center [1154, 350] width 415 height 58
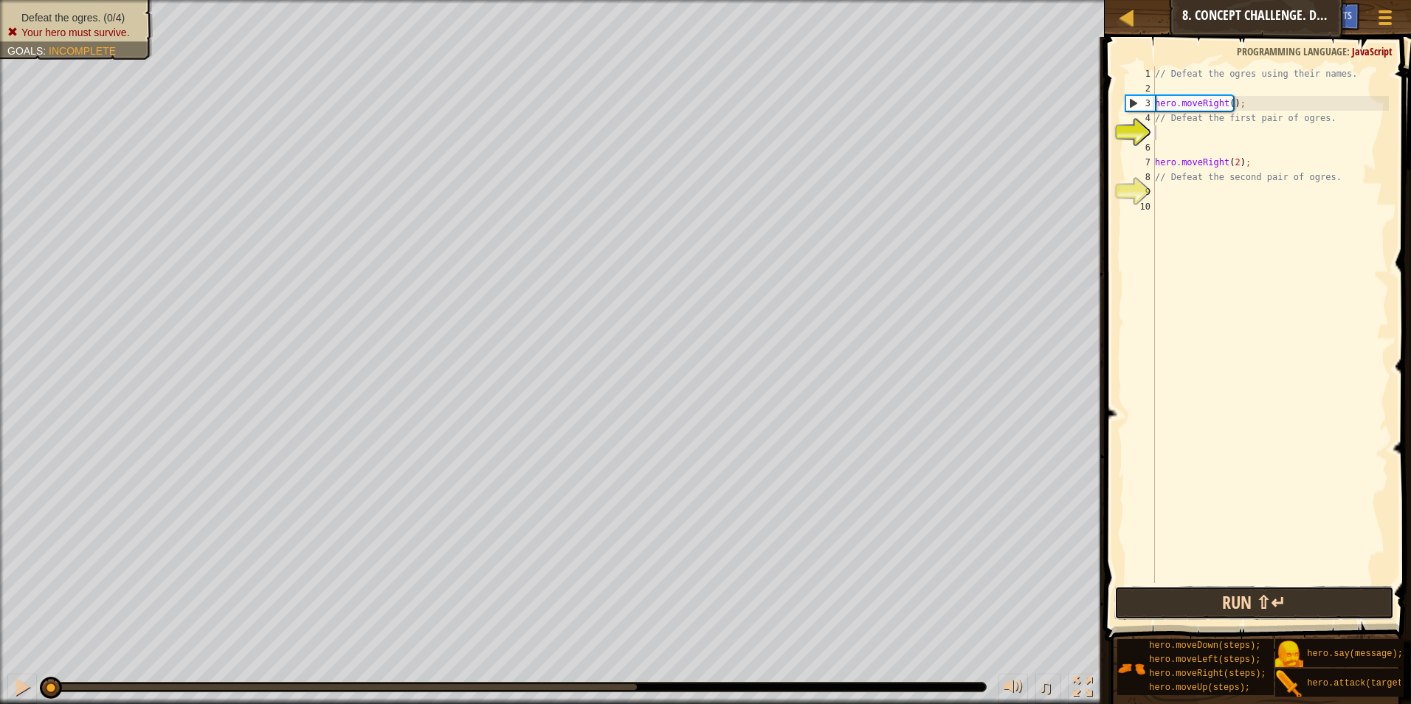
click at [1258, 598] on button "Run ⇧↵" at bounding box center [1254, 603] width 280 height 34
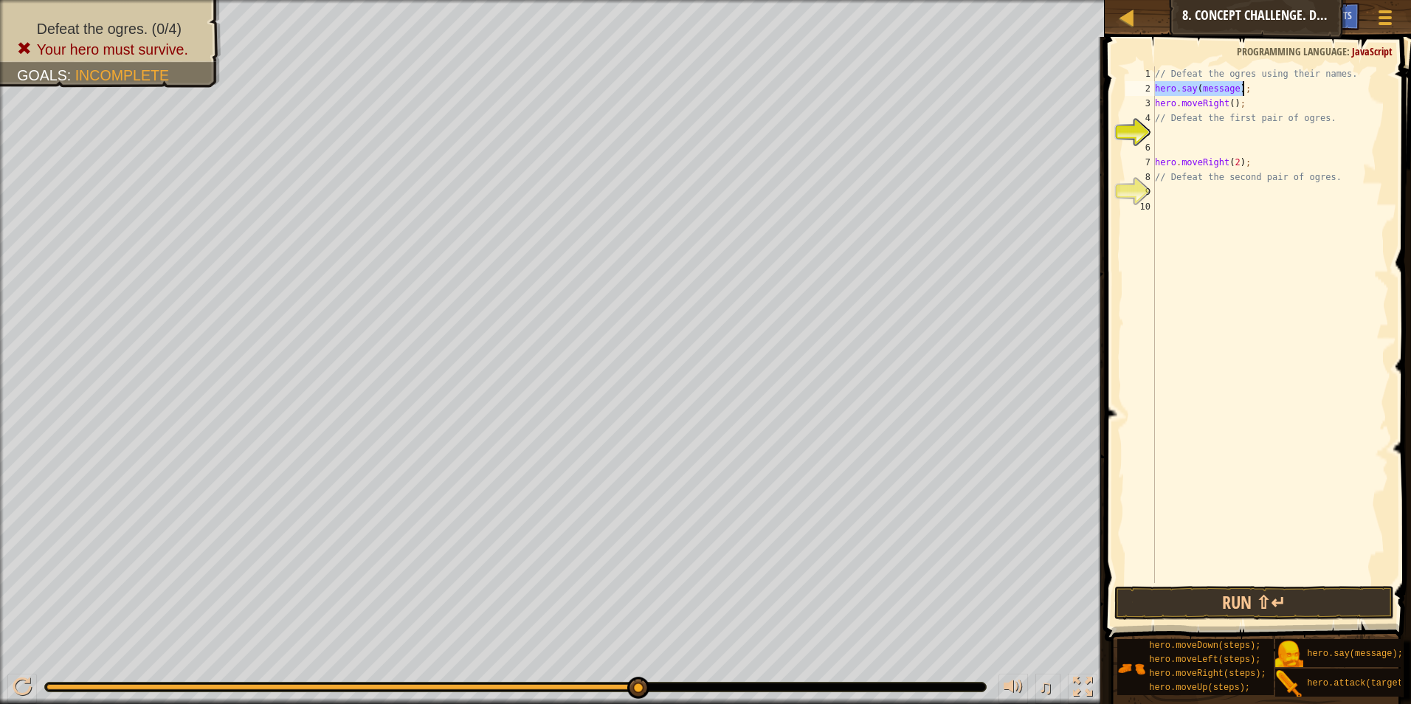
click at [1228, 90] on div "// Defeat the ogres using their names. hero . say ( message ) ; hero . moveRigh…" at bounding box center [1270, 324] width 237 height 517
click at [1228, 86] on div "// Defeat the ogres using their names. hero . say ( message ) ; hero . moveRigh…" at bounding box center [1270, 339] width 237 height 546
click at [1231, 87] on div "// Defeat the ogres using their names. hero . say ( message ) ; hero . moveRigh…" at bounding box center [1270, 339] width 237 height 546
type textarea "hero.say(lol imagine noobs);"
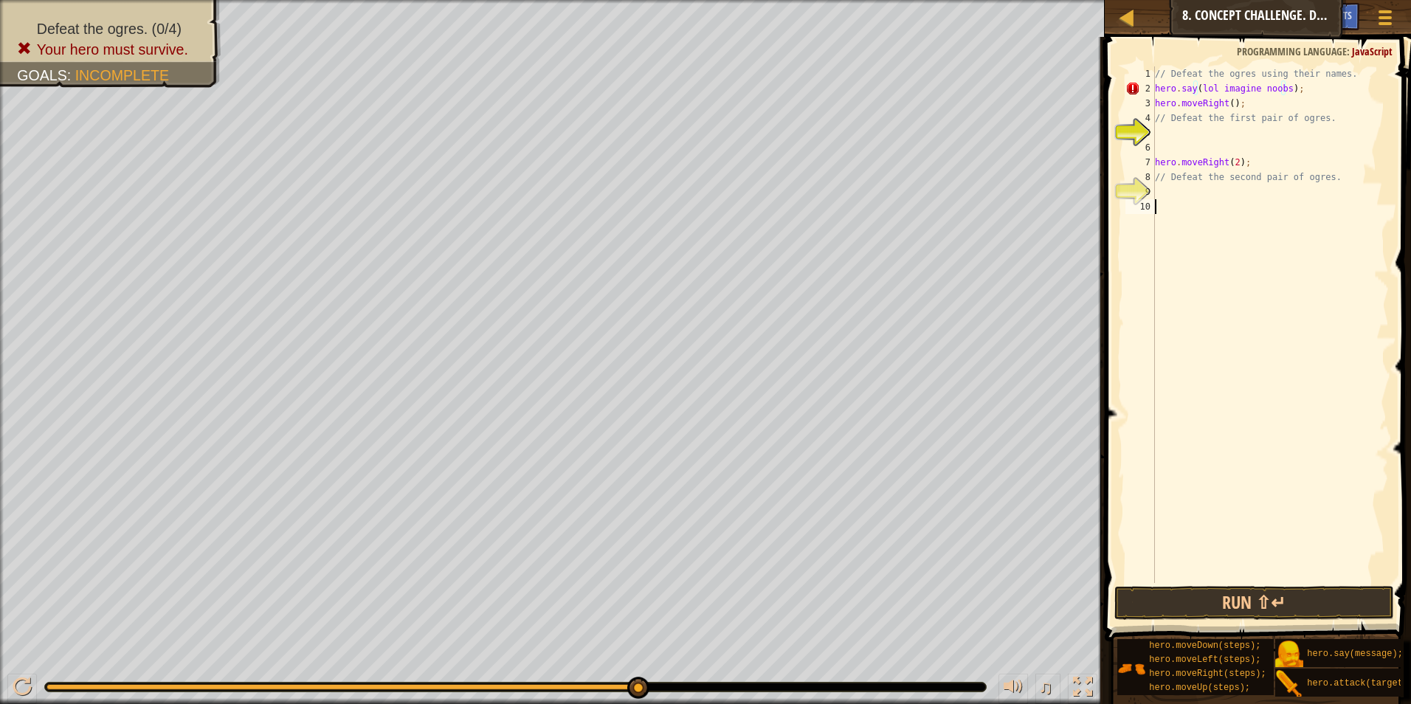
click at [1254, 357] on div "// Defeat the ogres using their names. hero . say ( lol imagine noobs ) ; hero …" at bounding box center [1270, 339] width 237 height 546
drag, startPoint x: 1167, startPoint y: 578, endPoint x: 1167, endPoint y: 594, distance: 16.2
click at [1167, 591] on div "1 2 3 4 5 6 7 8 9 10 // Defeat the ogres using their names. hero . say ( lol im…" at bounding box center [1255, 368] width 311 height 648
click at [1169, 607] on button "Run ⇧↵" at bounding box center [1254, 603] width 280 height 34
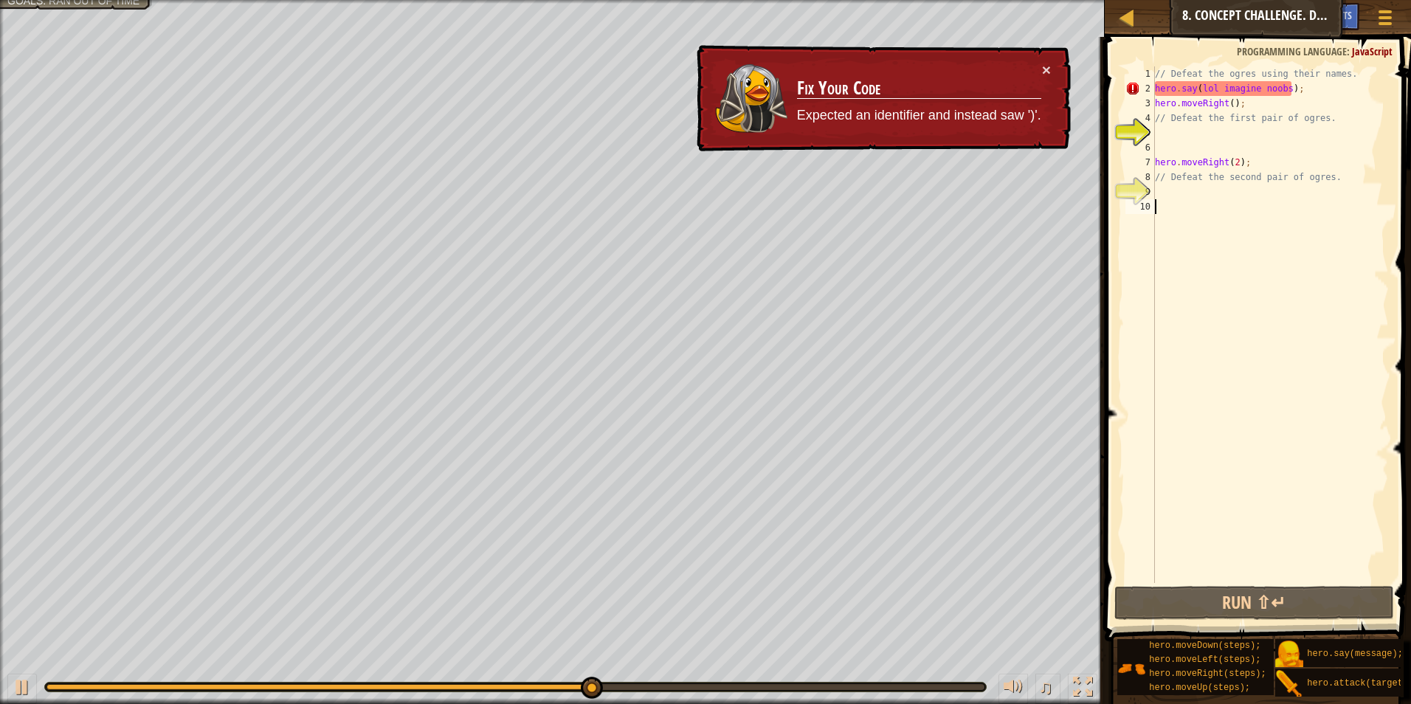
click at [1280, 88] on div "// Defeat the ogres using their names. hero . say ( lol imagine noobs ) ; hero …" at bounding box center [1270, 339] width 237 height 546
click at [1288, 86] on div "// Defeat the ogres using their names. hero . say ( lol imagine noobs '); hero …" at bounding box center [1270, 339] width 237 height 546
click at [1289, 86] on div "// Defeat the ogres using their names. hero . say ( lol imagine noobs '); hero …" at bounding box center [1270, 339] width 237 height 546
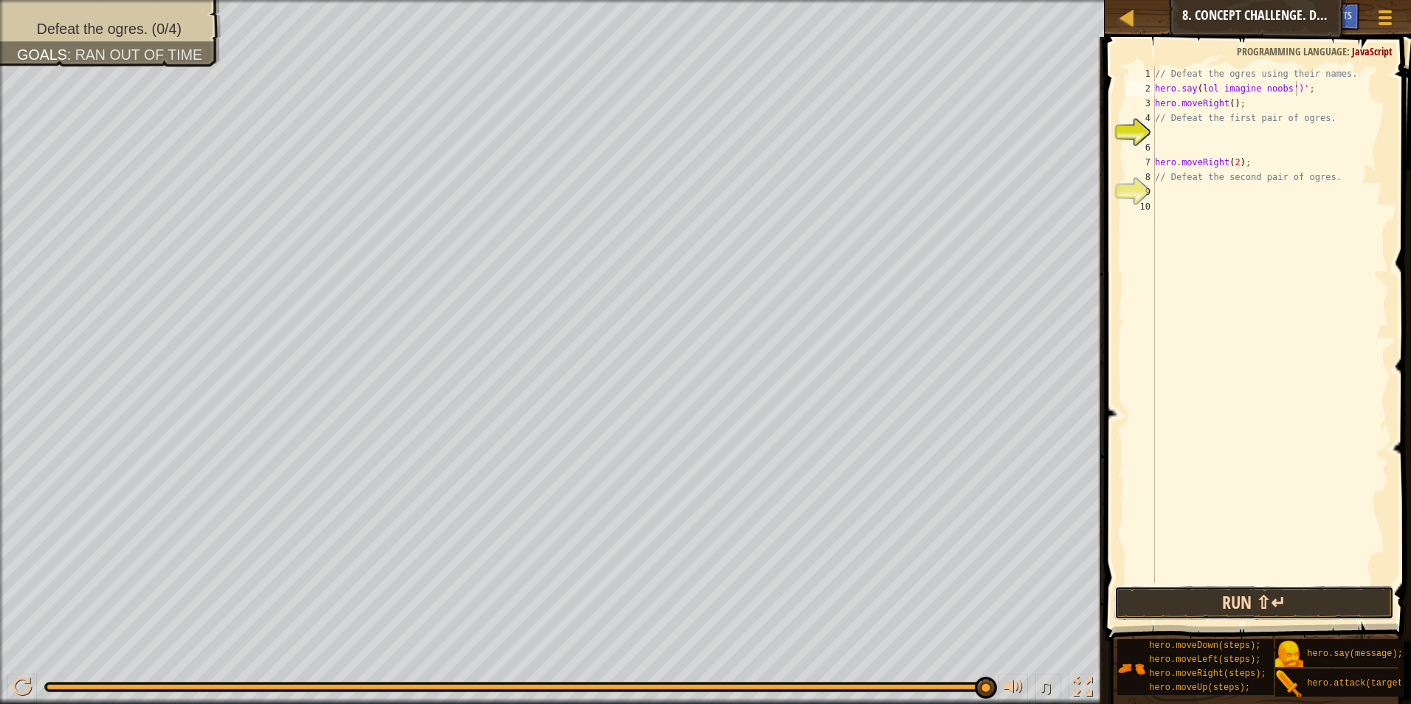
click at [1293, 607] on button "Run ⇧↵" at bounding box center [1254, 603] width 280 height 34
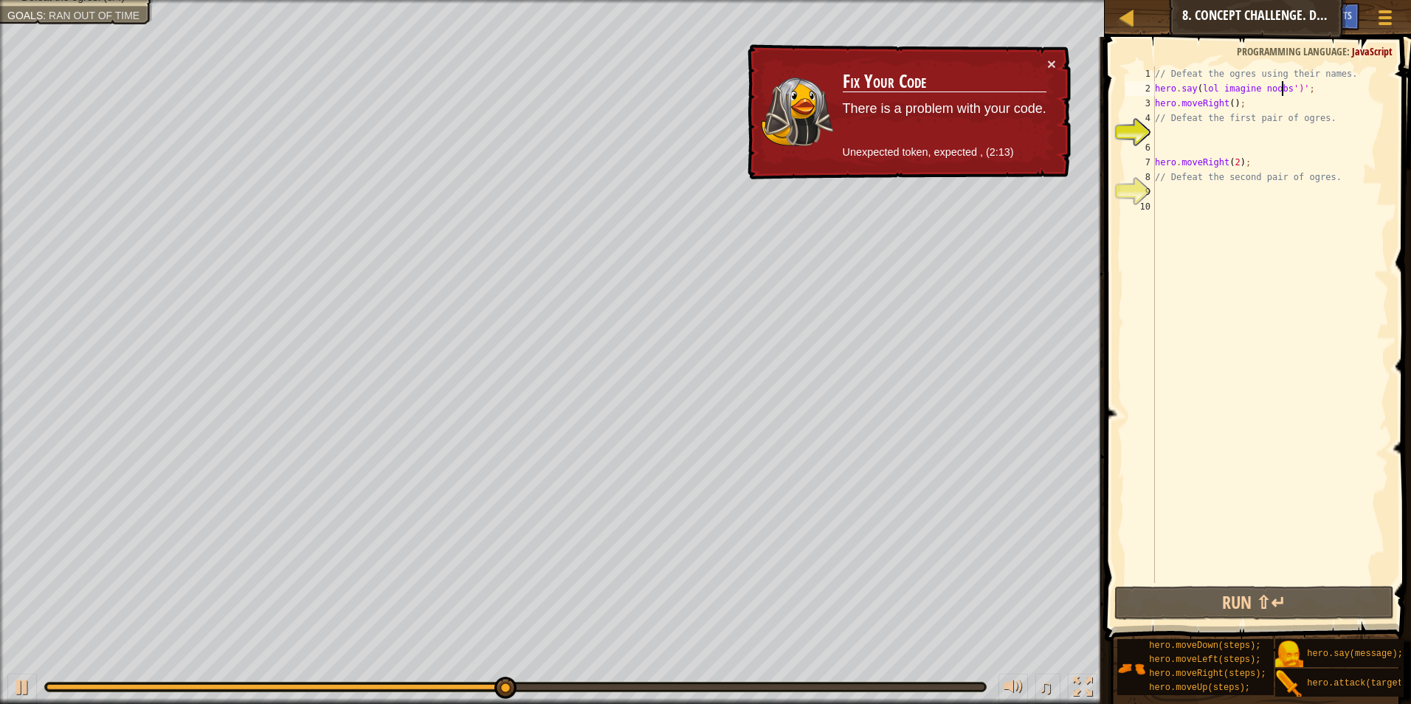
click at [1279, 90] on div "// Defeat the ogres using their names. hero . say ( lol imagine noobs ')' ; her…" at bounding box center [1270, 339] width 237 height 546
drag, startPoint x: 1217, startPoint y: 90, endPoint x: 1282, endPoint y: 94, distance: 64.3
click at [1282, 94] on div "// Defeat the ogres using their names. hero . say ( lol imagine noobs ')' ; her…" at bounding box center [1270, 339] width 237 height 546
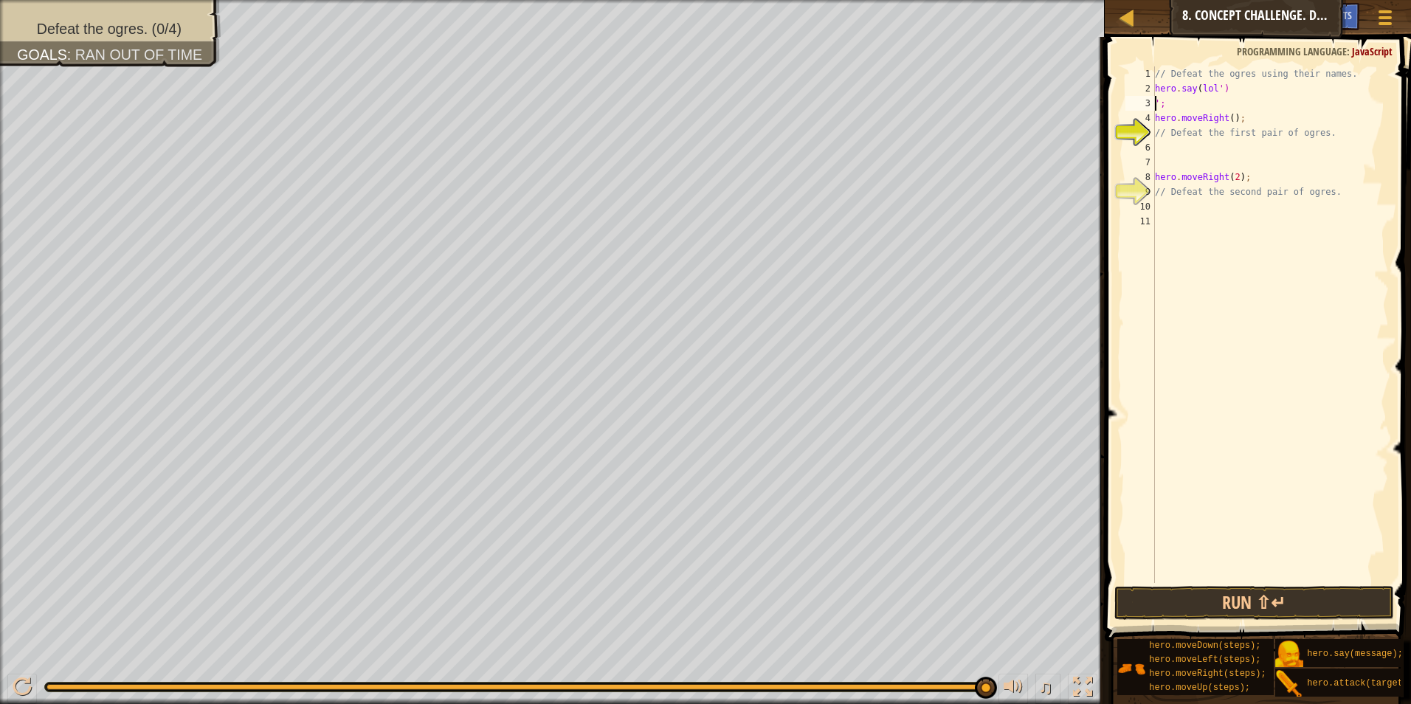
scroll to position [7, 0]
click at [1277, 610] on button "Run ⇧↵" at bounding box center [1254, 603] width 280 height 34
click at [1241, 133] on div "// Defeat the ogres using their names. hero . say ( lol ')' ; hero . moveRight …" at bounding box center [1270, 324] width 237 height 517
click at [1241, 133] on div "// Defeat the ogres using their names. hero . say ( lol ')' ; hero . moveRight …" at bounding box center [1270, 339] width 237 height 546
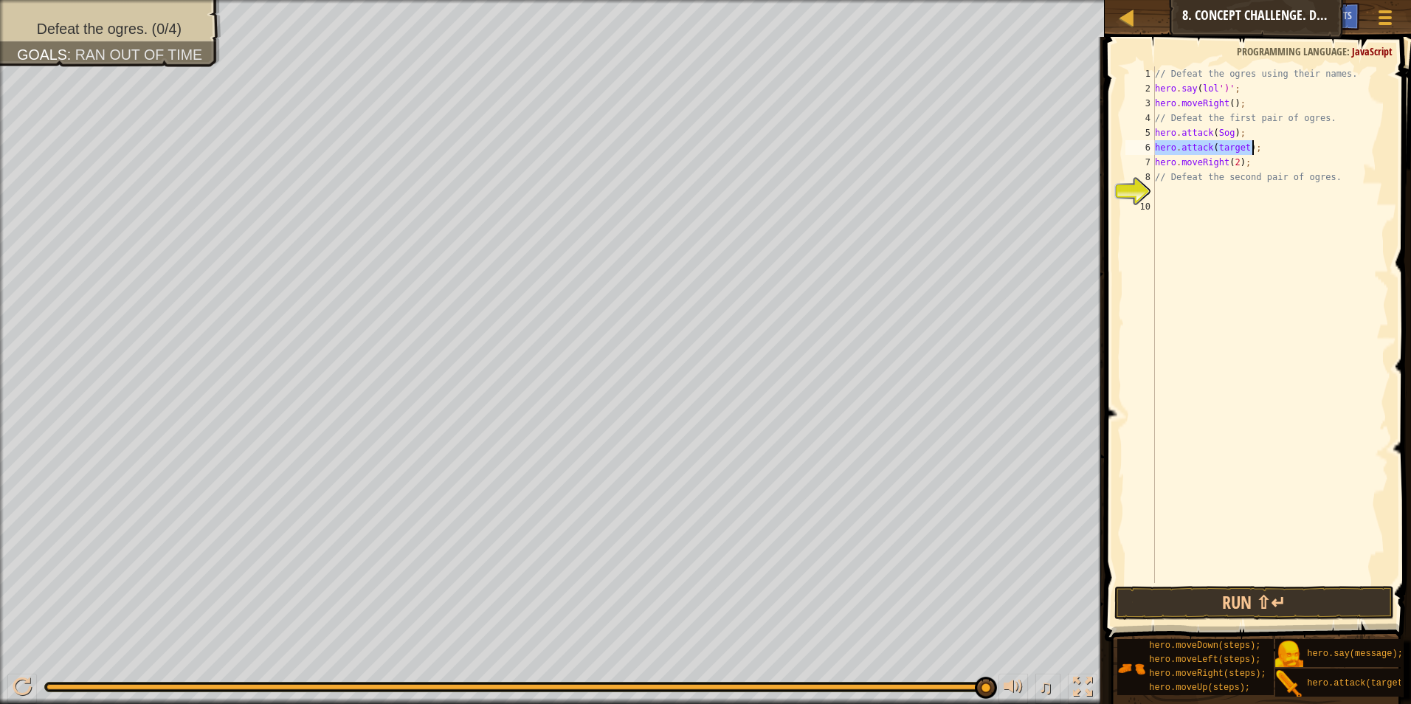
click at [1240, 148] on div "// Defeat the ogres using their names. hero . say ( lol ')' ; hero . moveRight …" at bounding box center [1270, 324] width 237 height 517
click at [1243, 192] on div "// Defeat the ogres using their names. hero . say ( lol ')' ; hero . moveRight …" at bounding box center [1270, 324] width 237 height 517
click at [1243, 192] on div "// Defeat the ogres using their names. hero . say ( lol ')' ; hero . moveRight …" at bounding box center [1270, 339] width 237 height 546
click at [1240, 203] on div "// Defeat the ogres using their names. hero . say ( lol ')' ; hero . moveRight …" at bounding box center [1270, 339] width 237 height 546
click at [1235, 202] on div "// Defeat the ogres using their names. hero . say ( lol ')' ; hero . moveRight …" at bounding box center [1270, 339] width 237 height 546
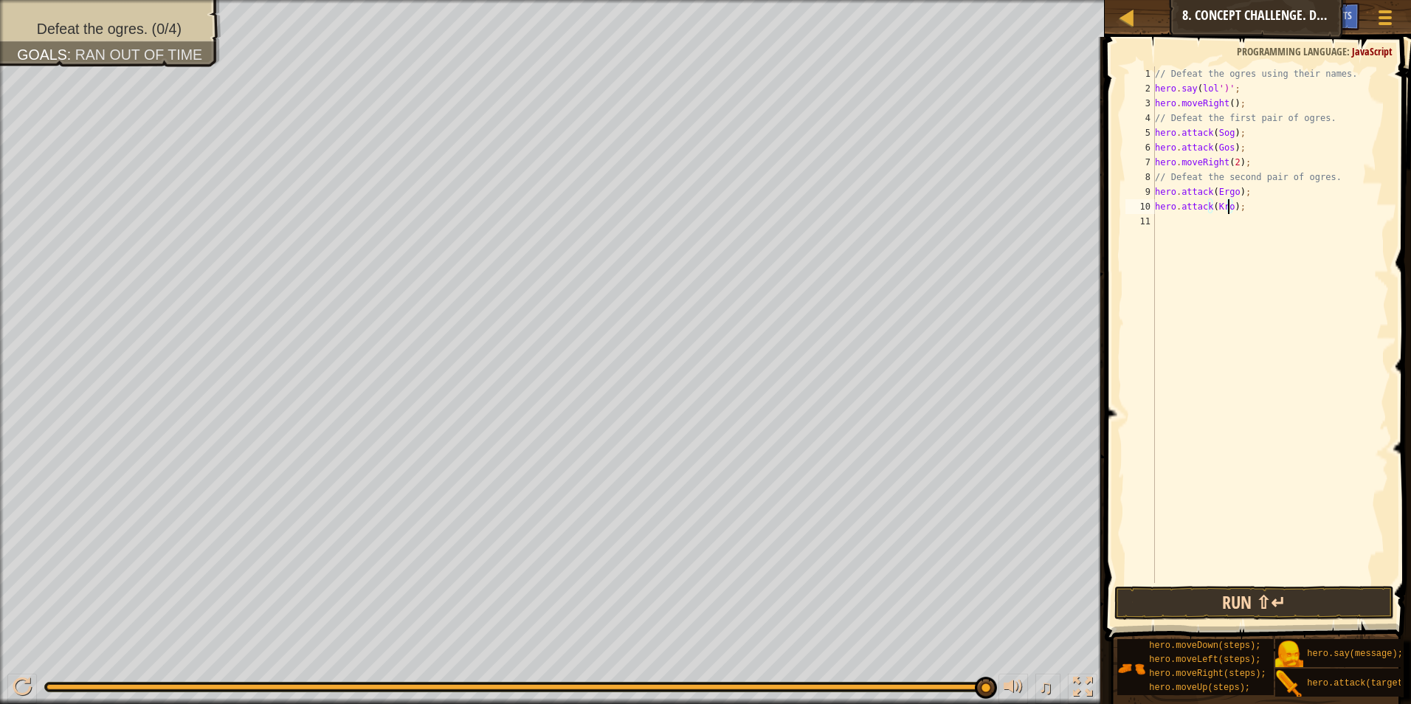
type textarea "hero.attack(Kro);"
click at [1236, 597] on button "Run ⇧↵" at bounding box center [1254, 603] width 280 height 34
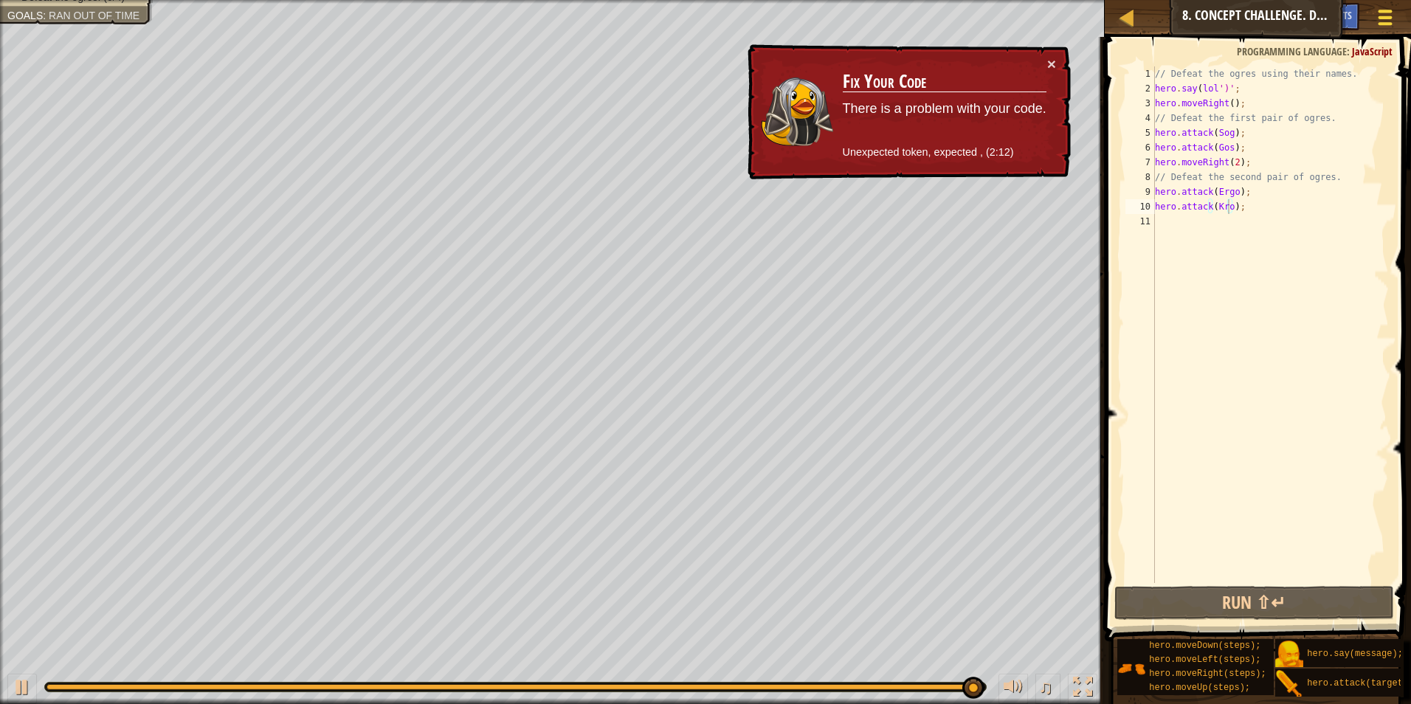
click at [1375, 17] on div at bounding box center [1385, 17] width 20 height 21
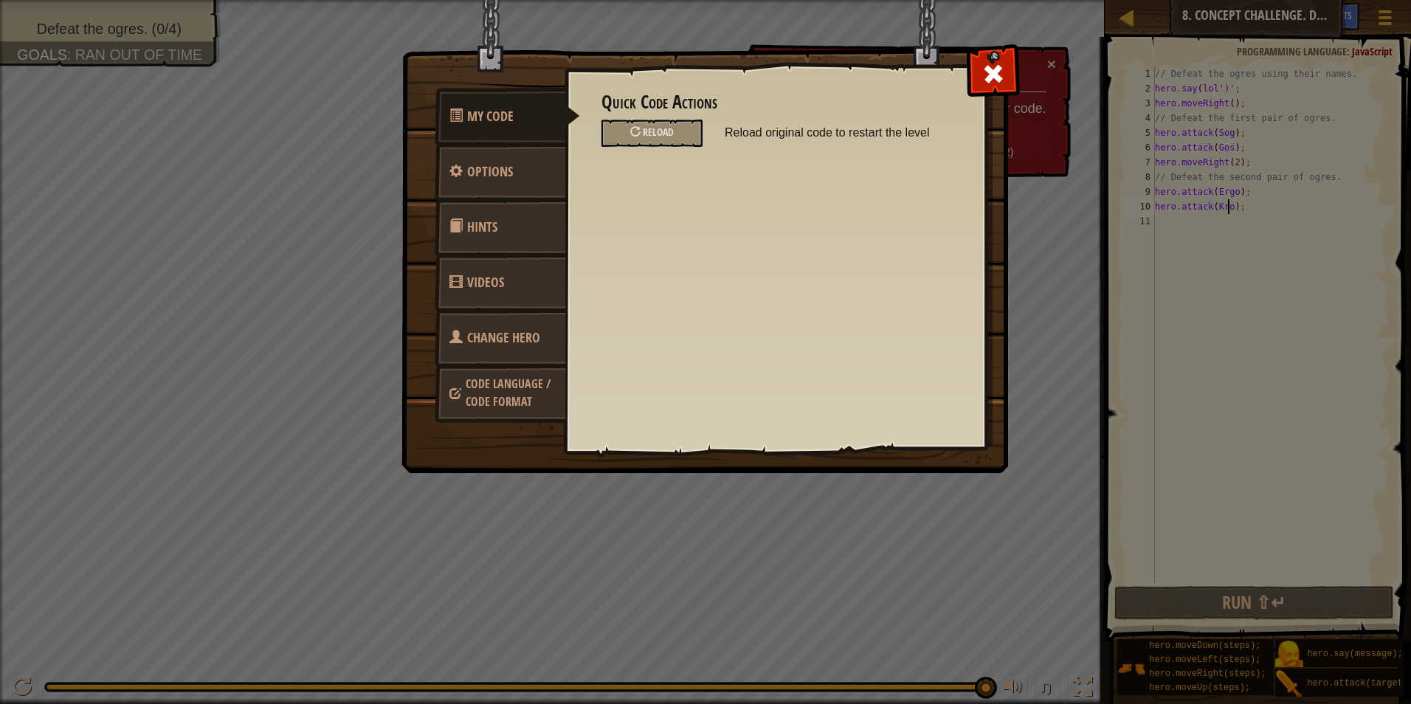
click at [508, 224] on link "Hints" at bounding box center [500, 227] width 131 height 58
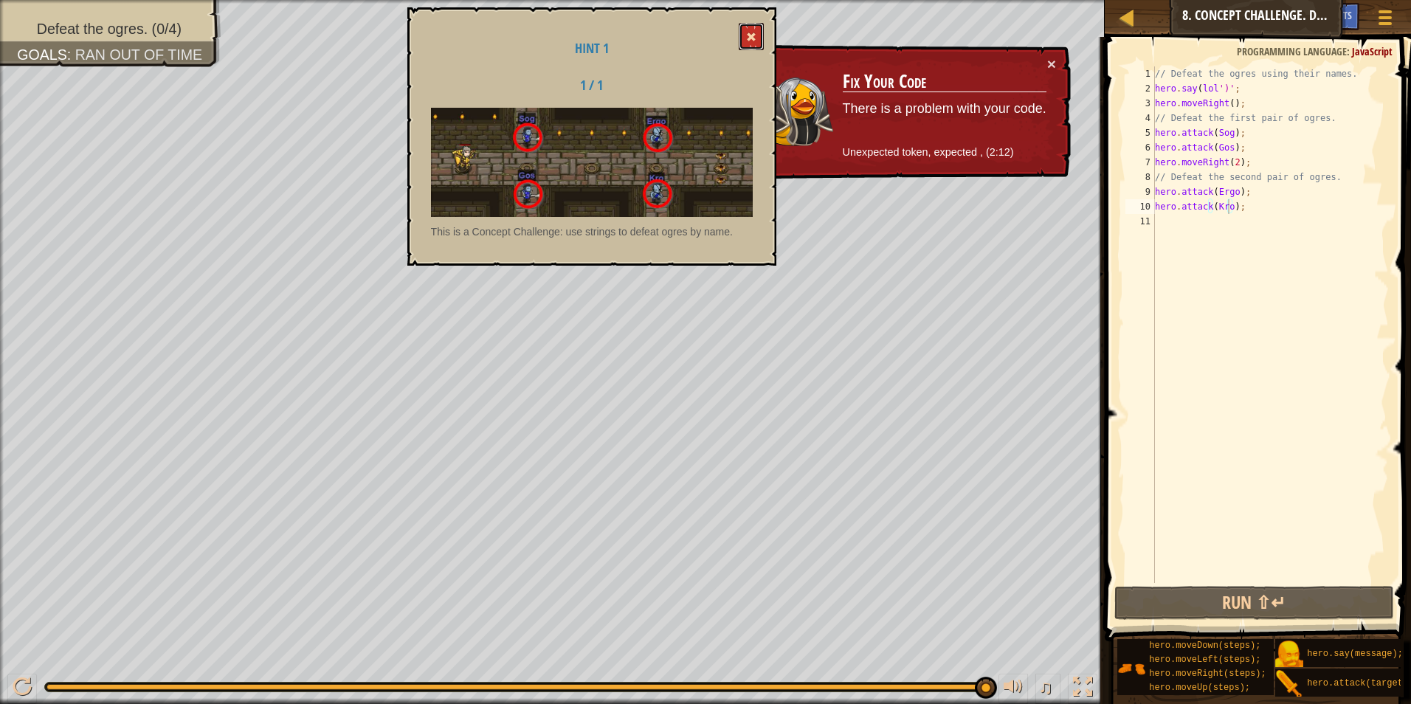
click at [752, 39] on span at bounding box center [751, 37] width 10 height 10
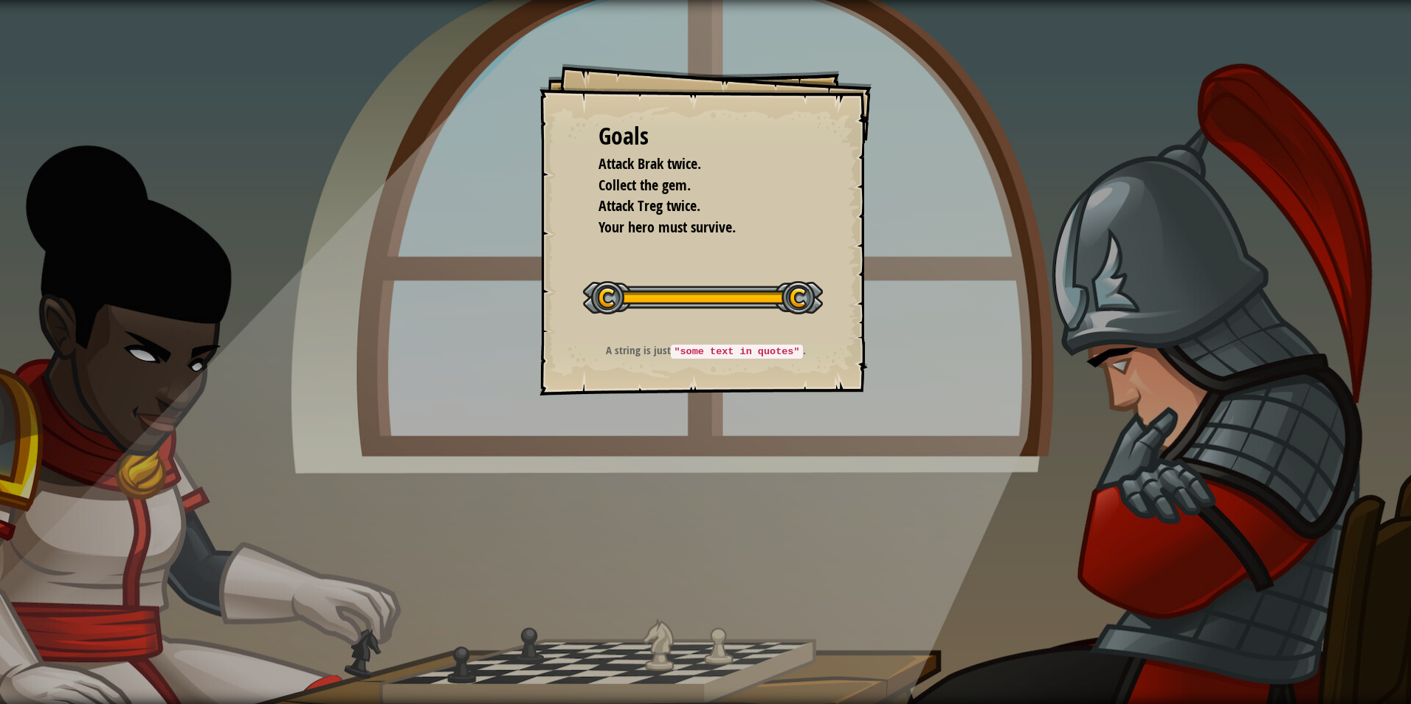
click at [785, 366] on div "Goals Attack Brak twice. Collect the gem. Attack Treg twice. Your hero must sur…" at bounding box center [705, 229] width 332 height 332
click at [814, 303] on div at bounding box center [703, 297] width 240 height 33
